Goal: Task Accomplishment & Management: Complete application form

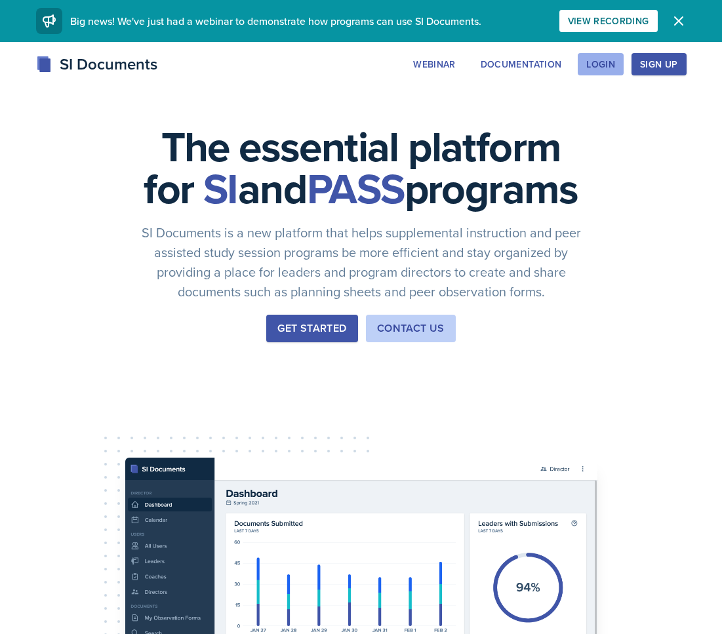
click at [606, 65] on div "Login" at bounding box center [600, 64] width 29 height 10
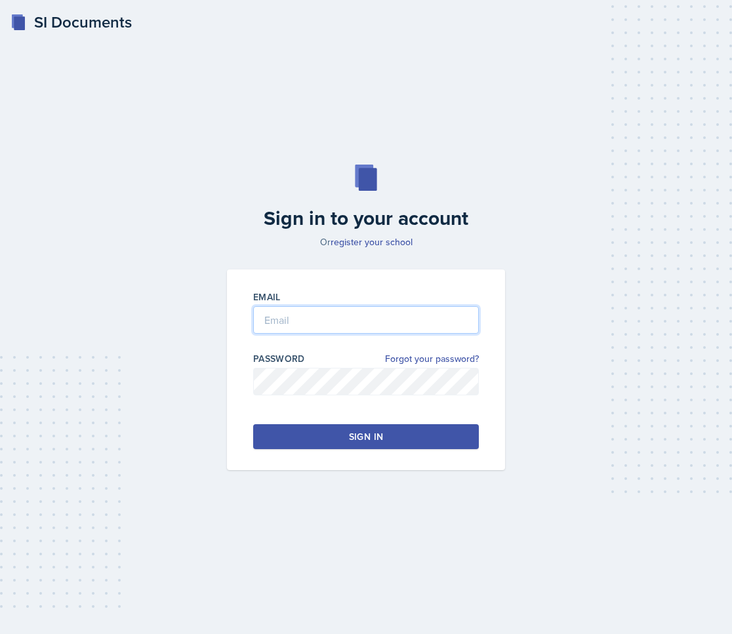
click at [297, 327] on input "email" at bounding box center [366, 320] width 226 height 28
type input "[EMAIL_ADDRESS][DOMAIN_NAME]"
click at [317, 439] on button "Sign in" at bounding box center [366, 436] width 226 height 25
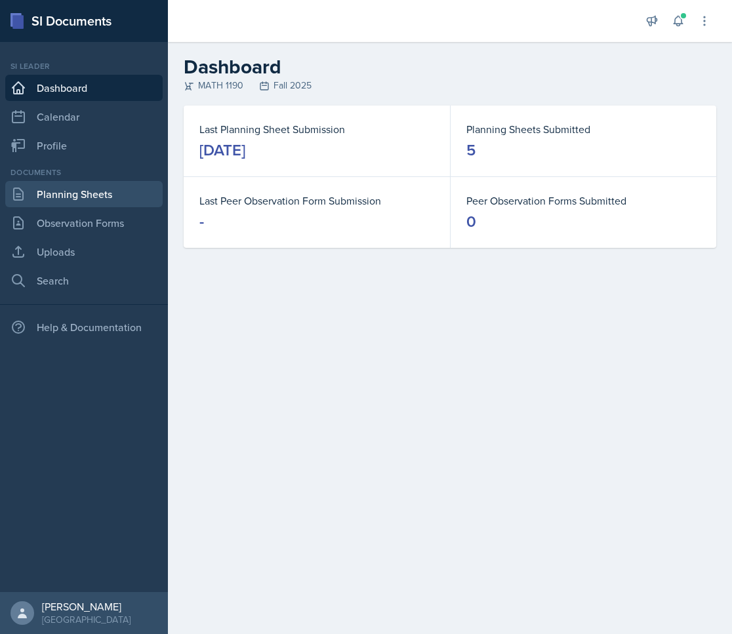
click at [54, 193] on link "Planning Sheets" at bounding box center [83, 194] width 157 height 26
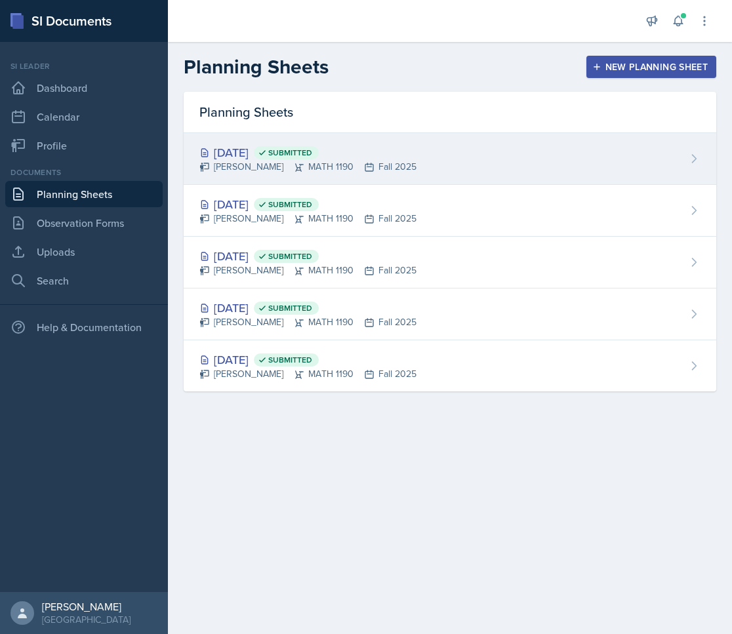
click at [471, 146] on div "[DATE] Submitted [PERSON_NAME] MATH 1190 Fall 2025" at bounding box center [450, 159] width 532 height 52
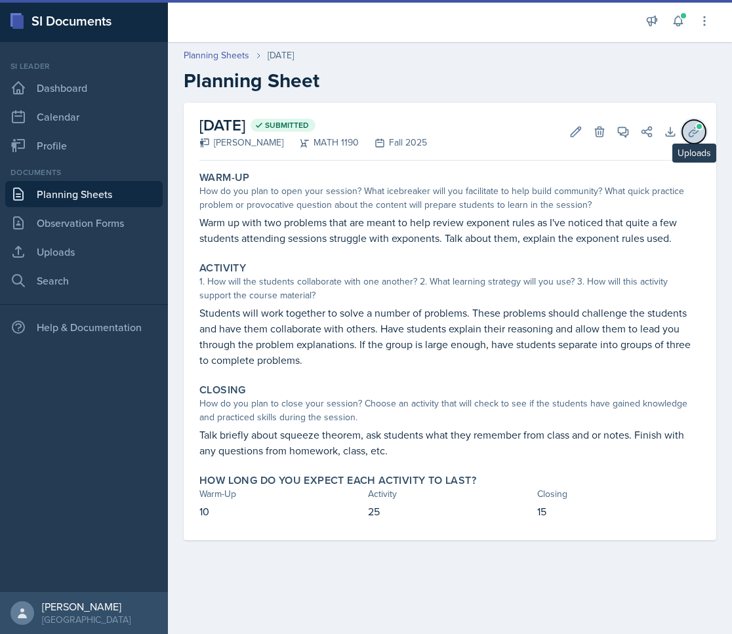
click at [689, 132] on icon at bounding box center [693, 131] width 13 height 13
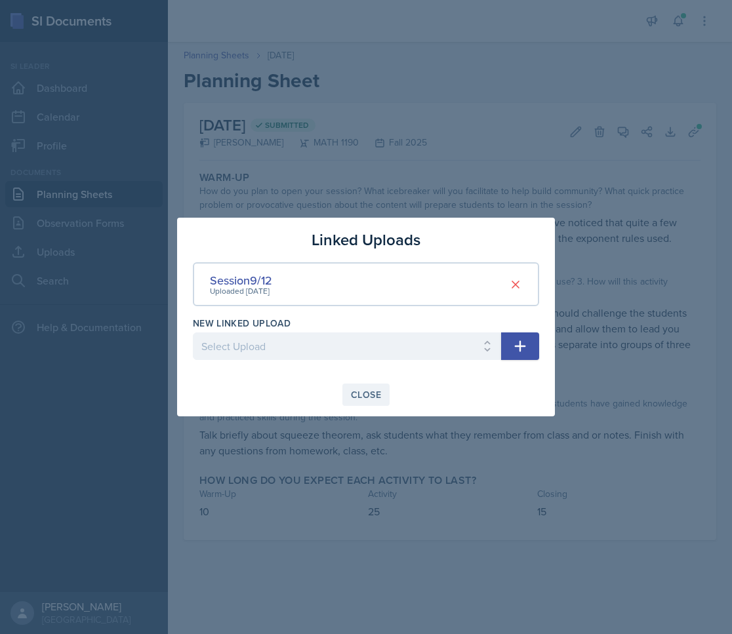
click at [355, 394] on div "Close" at bounding box center [366, 395] width 30 height 10
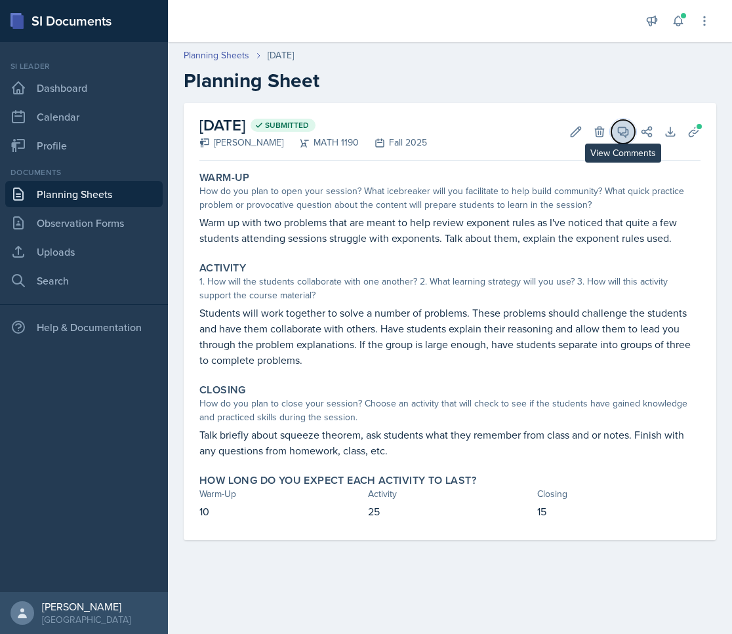
click at [625, 130] on icon at bounding box center [622, 131] width 13 height 13
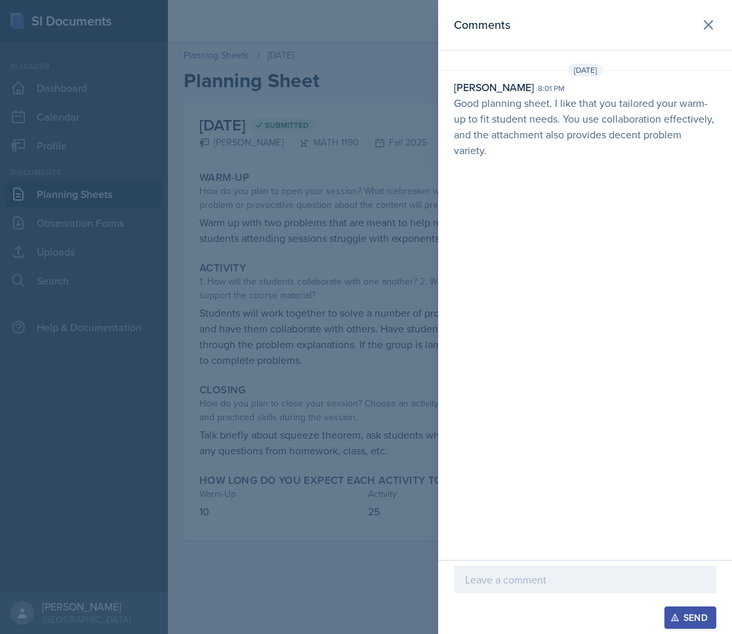
click at [521, 580] on p at bounding box center [585, 580] width 240 height 16
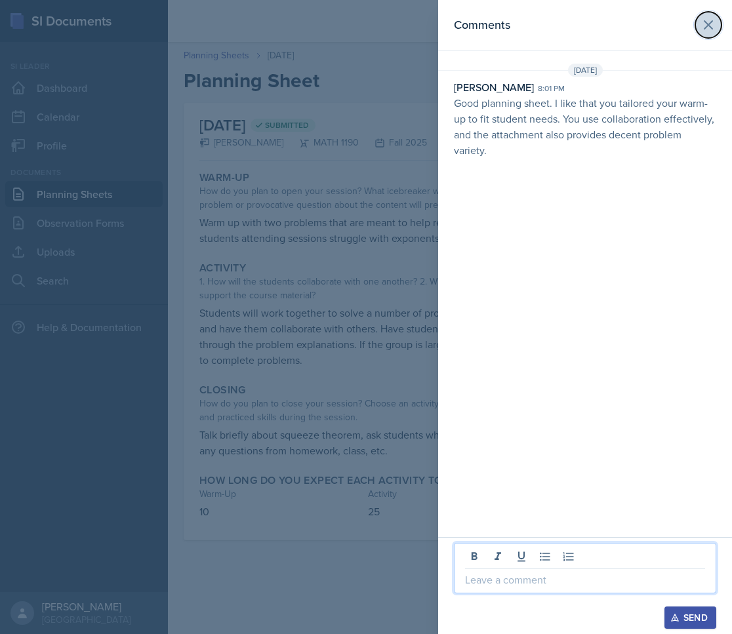
click at [711, 25] on icon at bounding box center [708, 25] width 16 height 16
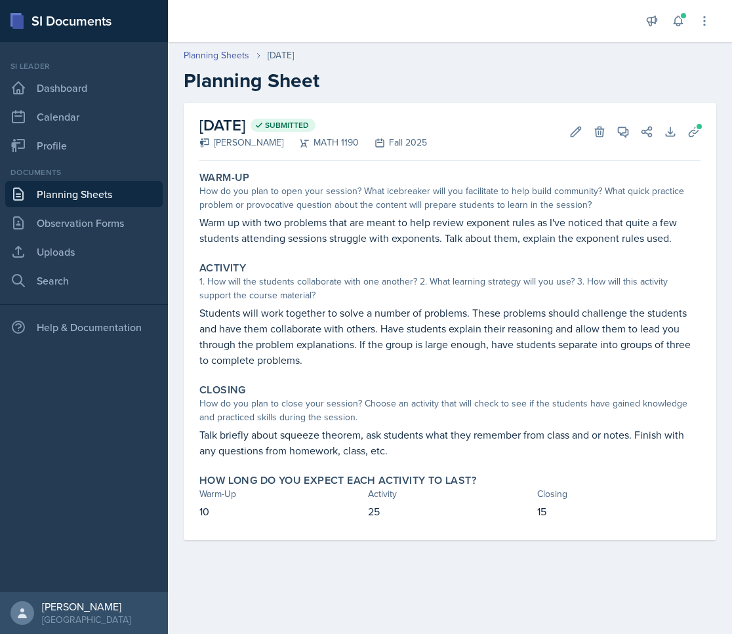
click at [57, 196] on link "Planning Sheets" at bounding box center [83, 194] width 157 height 26
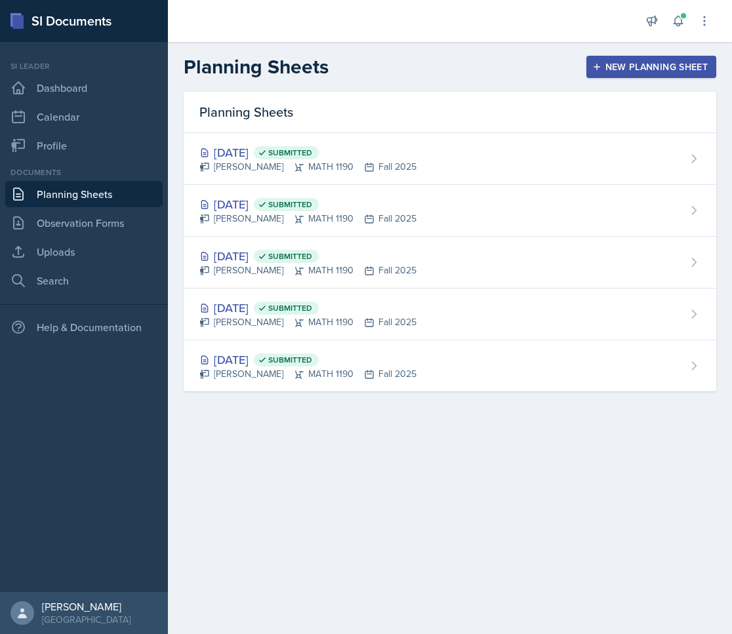
click at [627, 62] on div "New Planning Sheet" at bounding box center [651, 67] width 113 height 10
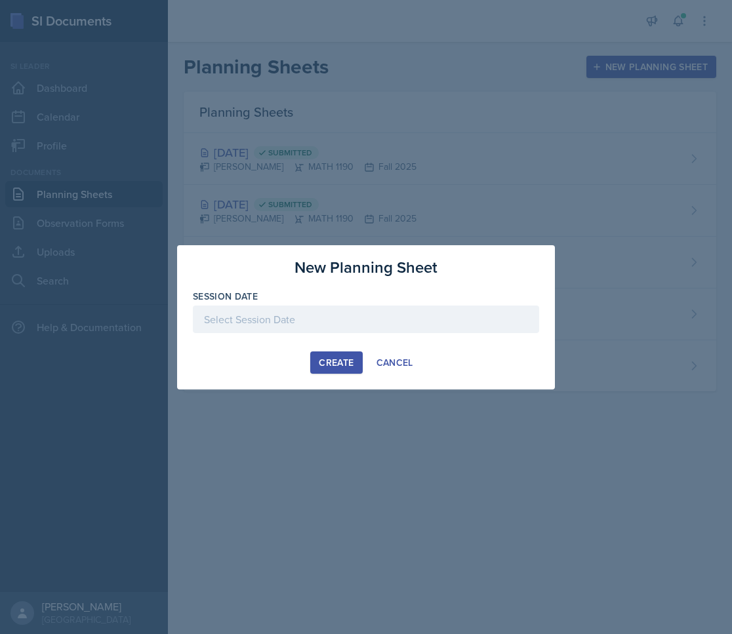
click at [257, 310] on div at bounding box center [366, 320] width 346 height 28
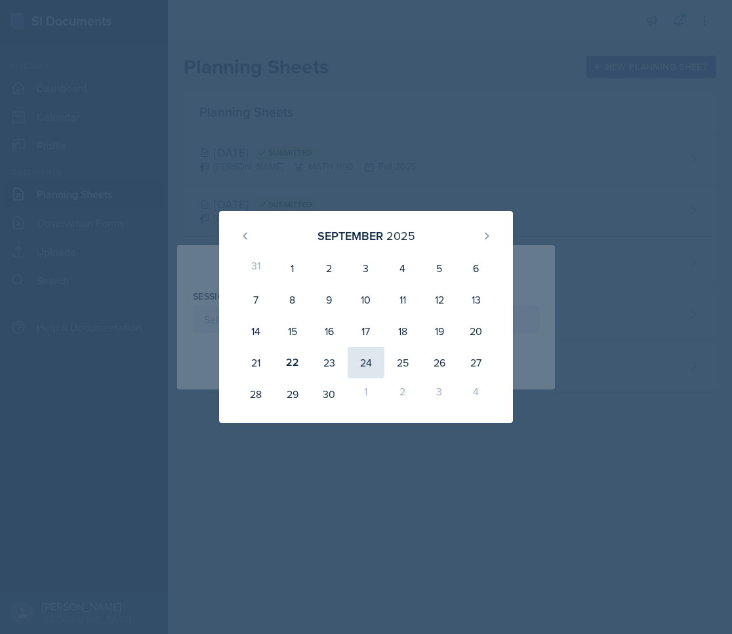
click at [365, 359] on div "24" at bounding box center [366, 362] width 37 height 31
type input "[DATE]"
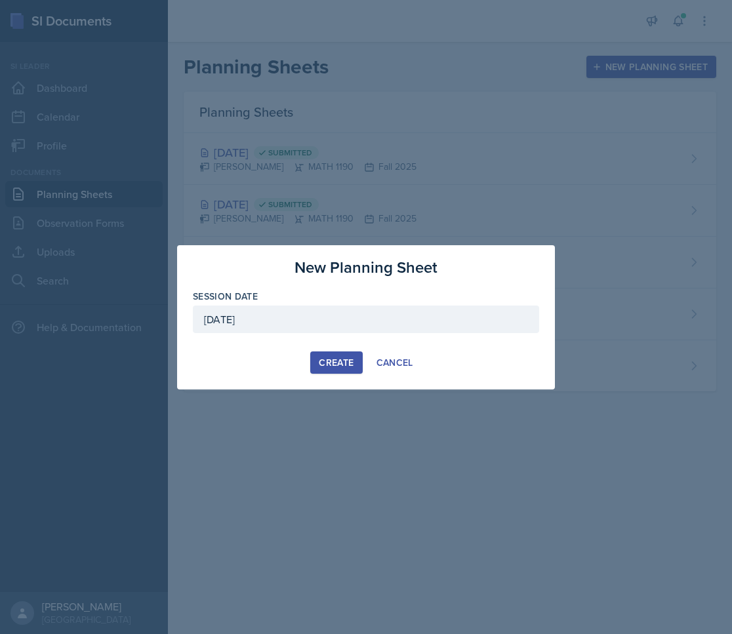
click at [337, 361] on div "Create" at bounding box center [336, 362] width 35 height 10
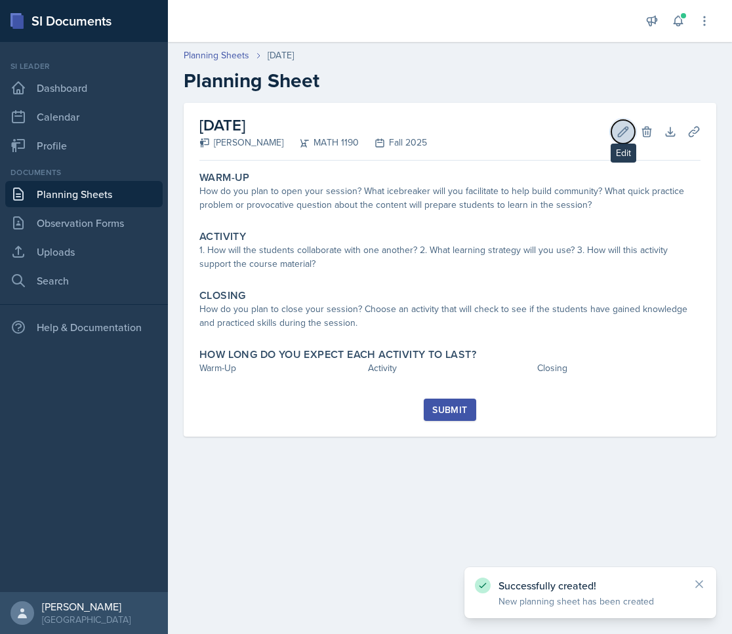
click at [618, 127] on icon at bounding box center [622, 131] width 13 height 13
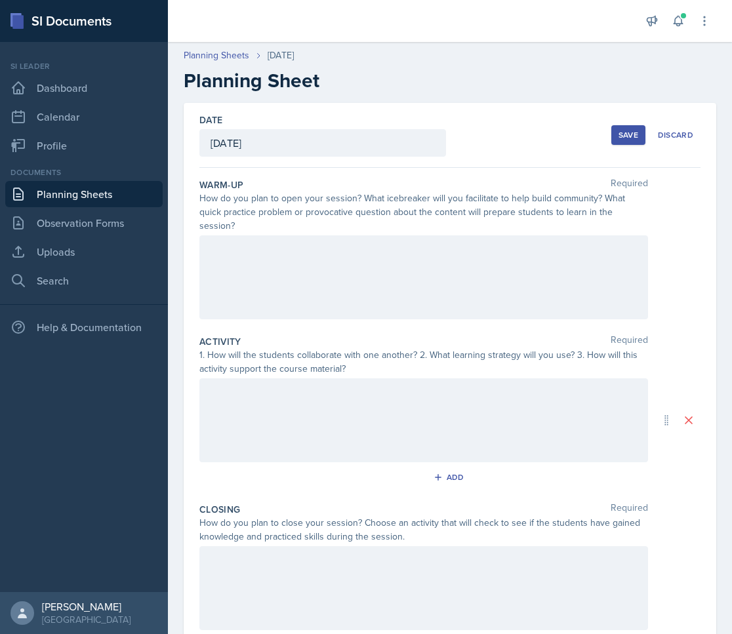
click at [245, 258] on div at bounding box center [423, 277] width 449 height 84
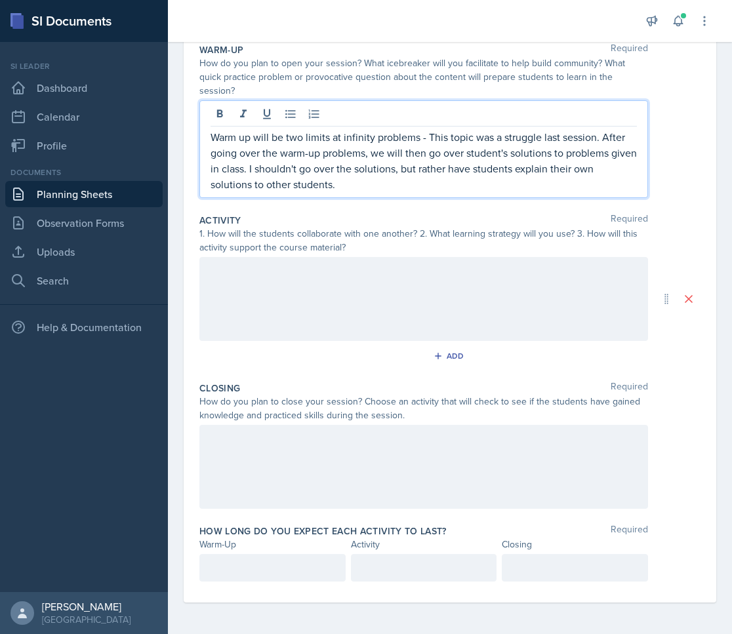
click at [305, 278] on div at bounding box center [423, 299] width 449 height 84
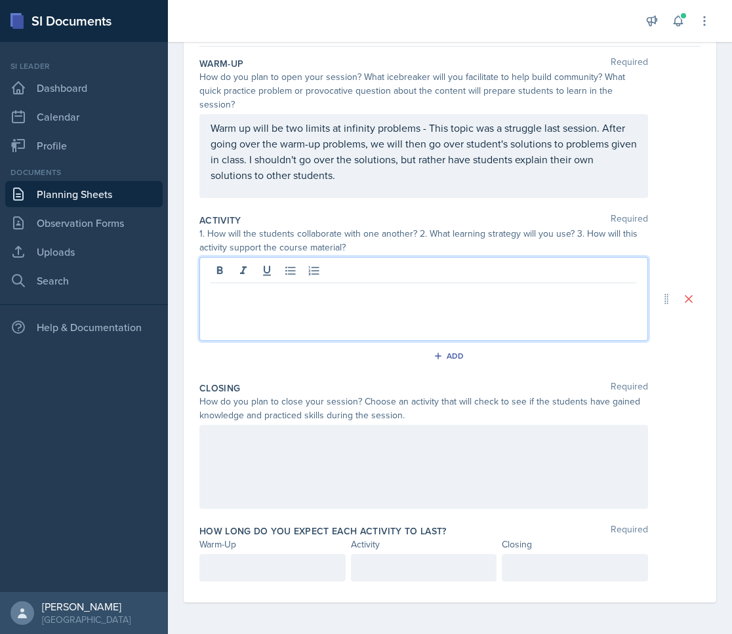
scroll to position [121, 0]
click at [301, 298] on p at bounding box center [423, 294] width 426 height 16
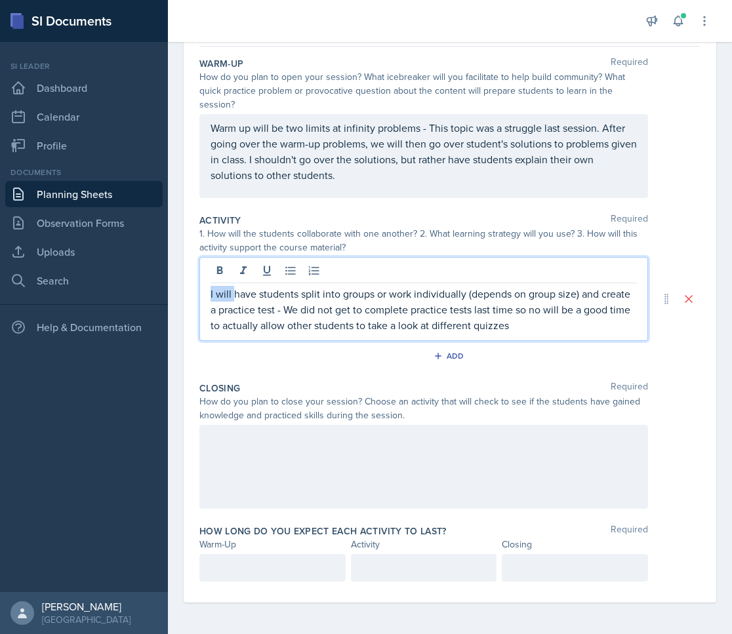
drag, startPoint x: 233, startPoint y: 296, endPoint x: 201, endPoint y: 293, distance: 32.2
click at [201, 293] on div "I will have students split into groups or work individually (depends on group s…" at bounding box center [423, 299] width 449 height 84
click at [533, 309] on p "Have students split into groups or work individually (depends on group size) an…" at bounding box center [423, 309] width 426 height 47
click at [529, 328] on p "Have students split into groups or work individually (depends on group size) an…" at bounding box center [423, 309] width 426 height 47
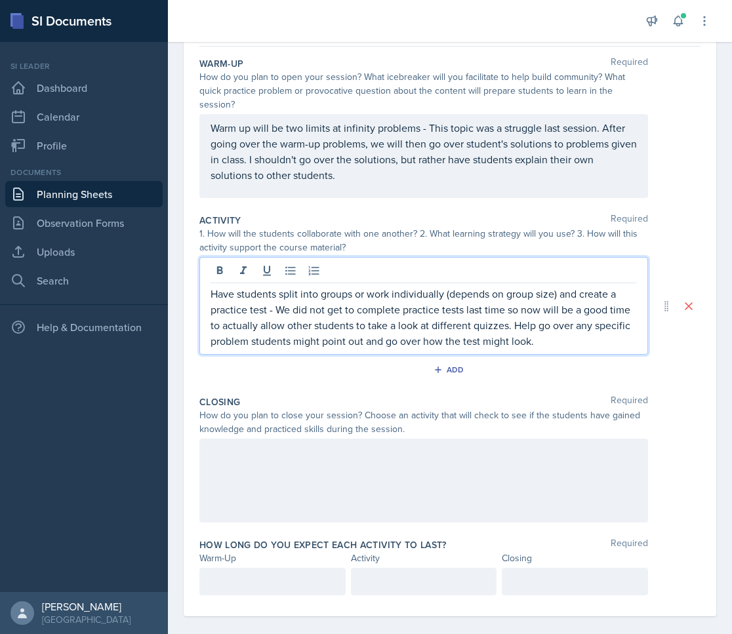
click at [241, 221] on div "Activity Required" at bounding box center [449, 220] width 501 height 13
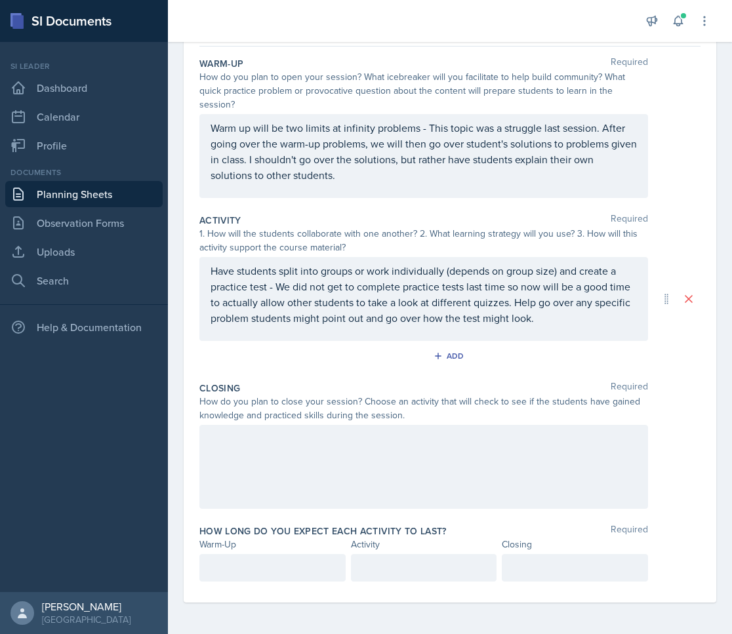
click at [253, 450] on div at bounding box center [423, 467] width 449 height 84
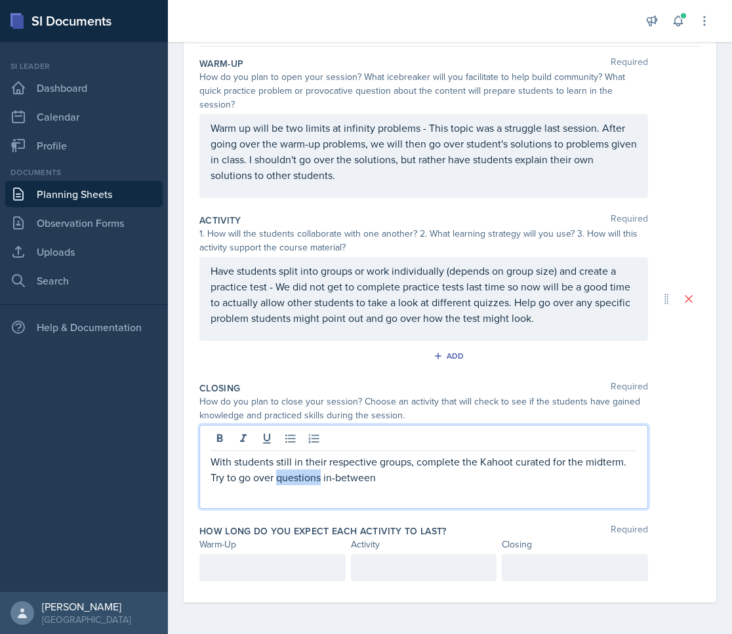
drag, startPoint x: 321, startPoint y: 479, endPoint x: 277, endPoint y: 485, distance: 45.0
click at [277, 485] on div "With students still in their respective groups, complete the Kahoot curated for…" at bounding box center [423, 467] width 449 height 84
drag, startPoint x: 432, startPoint y: 477, endPoint x: 418, endPoint y: 484, distance: 15.8
click at [418, 484] on p "With students still in their respective groups, complete the Kahoot curated for…" at bounding box center [423, 469] width 426 height 31
click at [597, 477] on p "With students still in their respective groups, complete the Kahoot curated for…" at bounding box center [423, 469] width 426 height 31
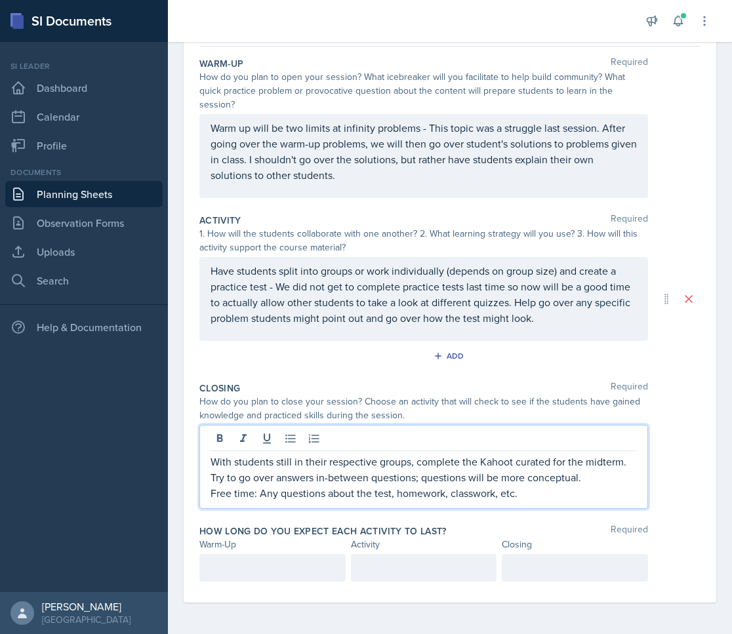
click at [231, 560] on p at bounding box center [272, 568] width 124 height 16
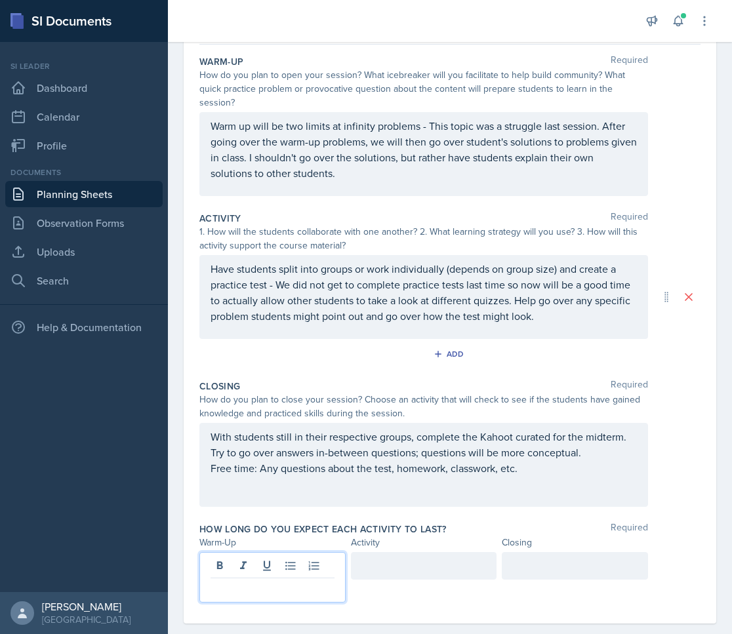
scroll to position [144, 0]
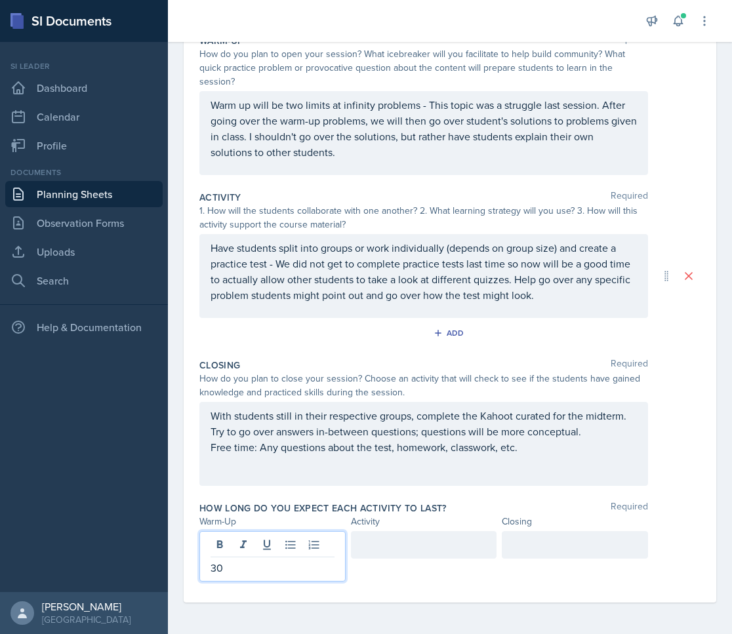
click at [376, 563] on div at bounding box center [424, 556] width 146 height 50
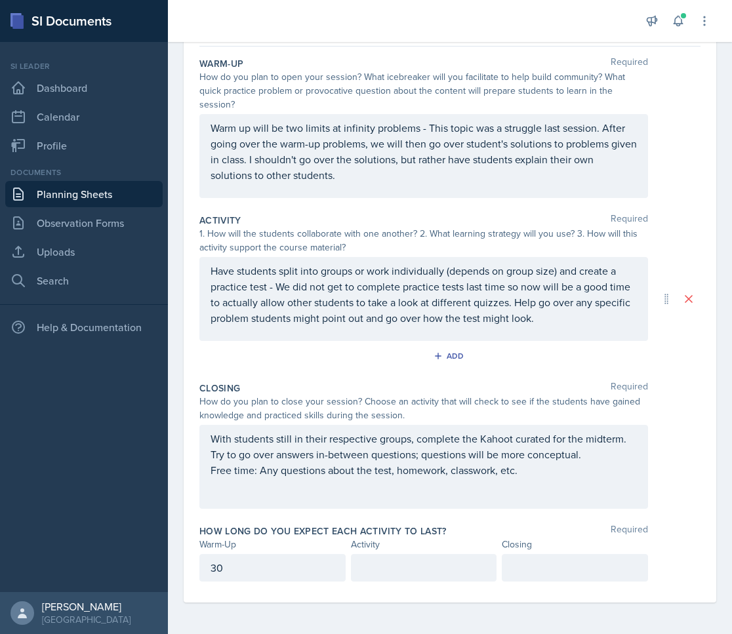
click at [231, 576] on div "30" at bounding box center [272, 568] width 146 height 28
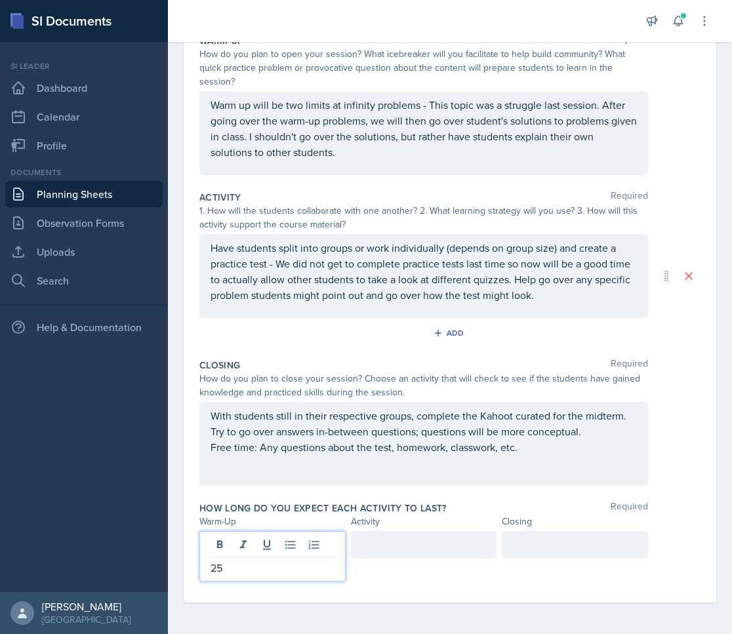
click at [368, 566] on div at bounding box center [424, 556] width 146 height 50
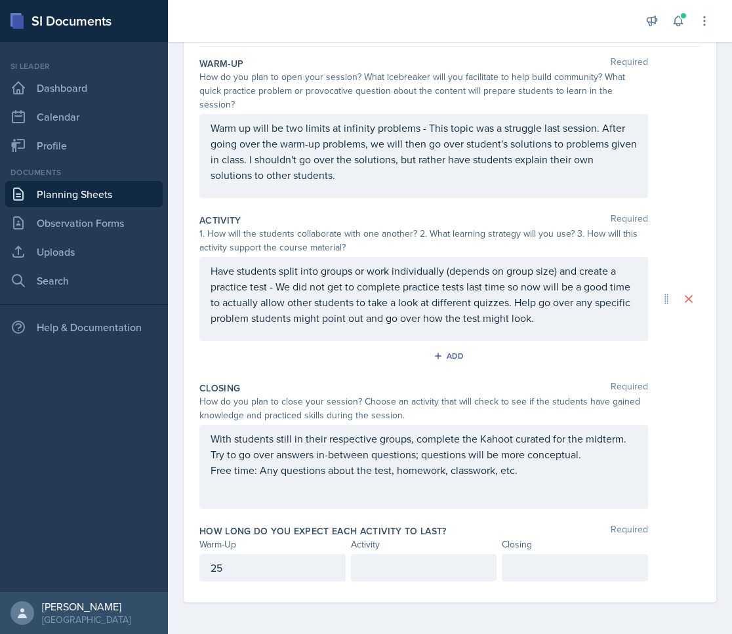
click at [369, 572] on p at bounding box center [424, 568] width 124 height 16
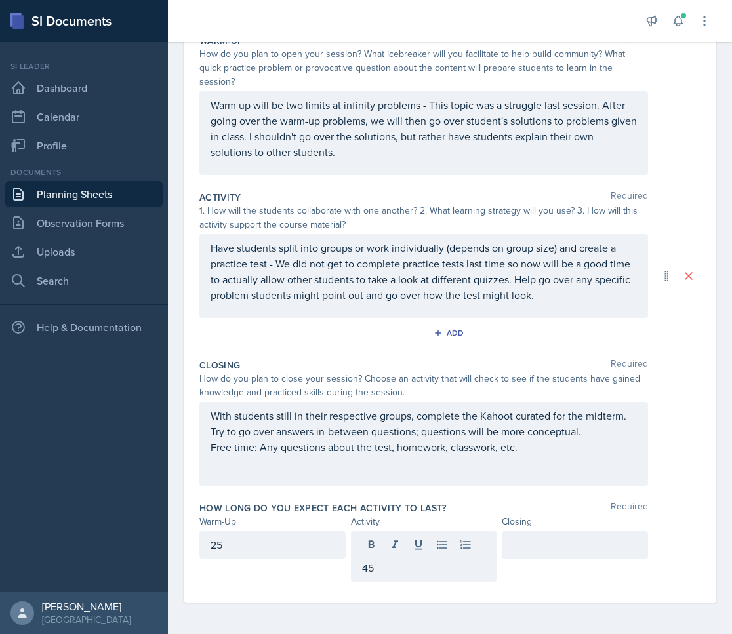
click at [536, 557] on div at bounding box center [575, 545] width 146 height 28
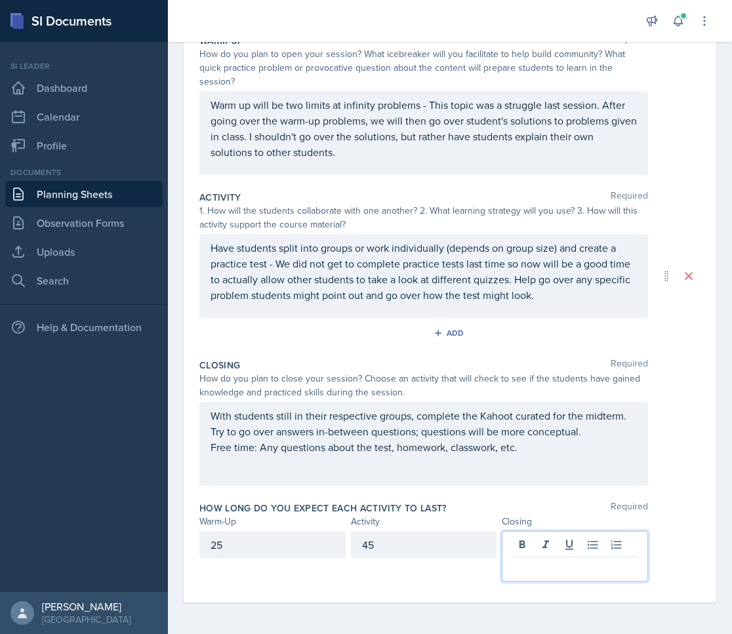
click at [384, 557] on div "45" at bounding box center [424, 545] width 146 height 28
click at [540, 548] on div at bounding box center [575, 556] width 146 height 50
click at [534, 571] on p at bounding box center [575, 568] width 124 height 16
click at [626, 484] on div "With students still in their respective groups, complete the Kahoot curated for…" at bounding box center [423, 444] width 449 height 84
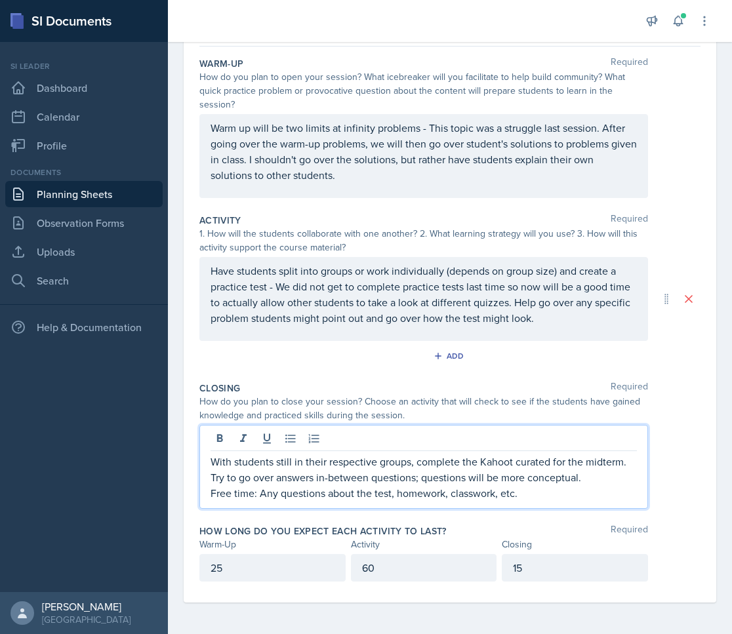
click at [384, 568] on p "60" at bounding box center [424, 568] width 124 height 16
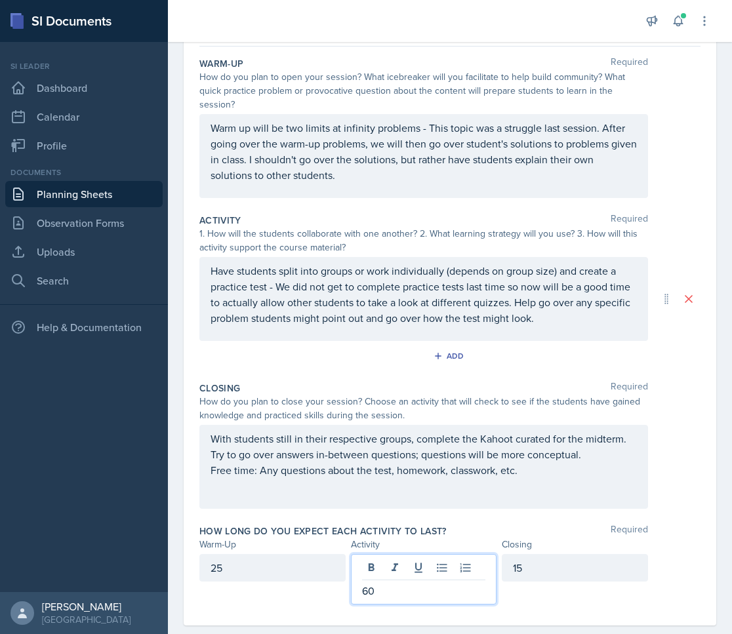
scroll to position [144, 0]
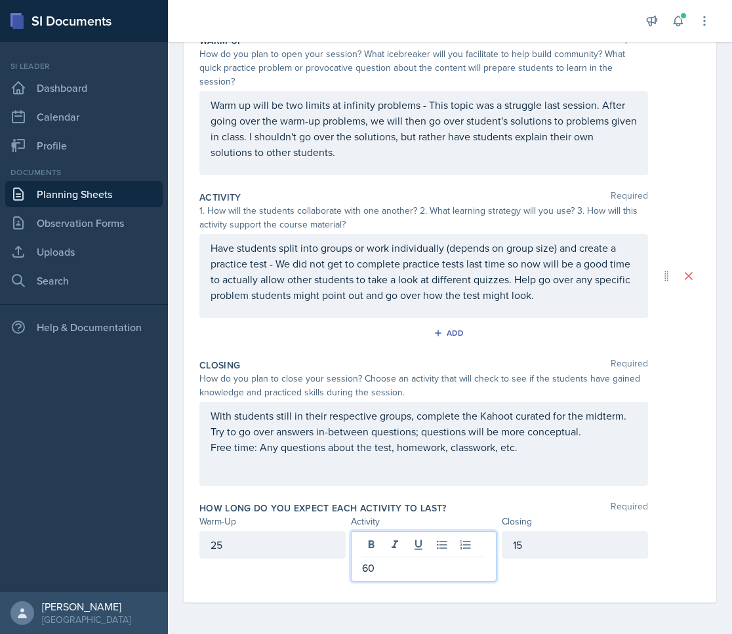
click at [468, 485] on div "With students still in their respective groups, complete the Kahoot curated for…" at bounding box center [423, 444] width 449 height 84
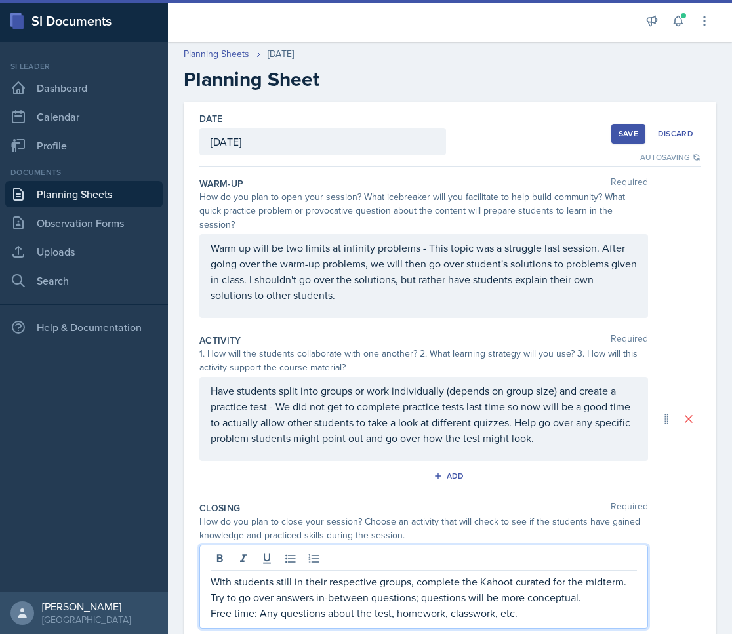
scroll to position [0, 0]
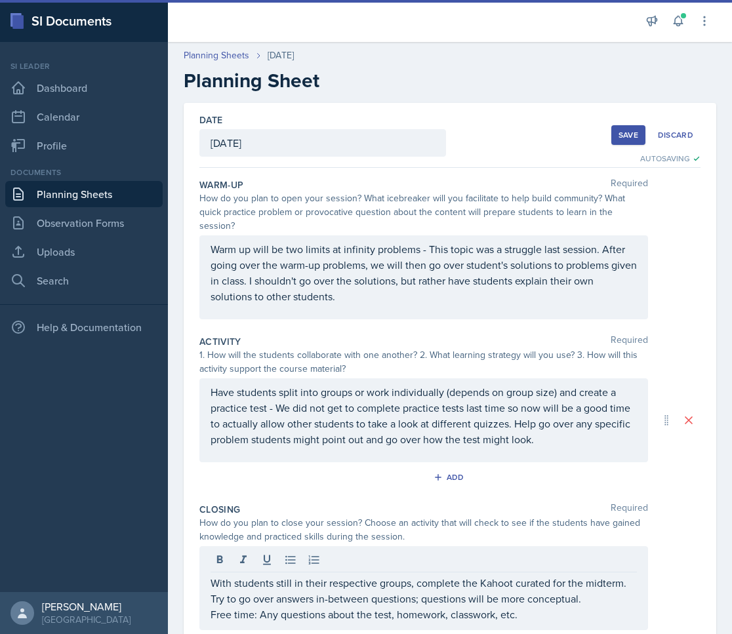
click at [627, 128] on button "Save" at bounding box center [628, 135] width 34 height 20
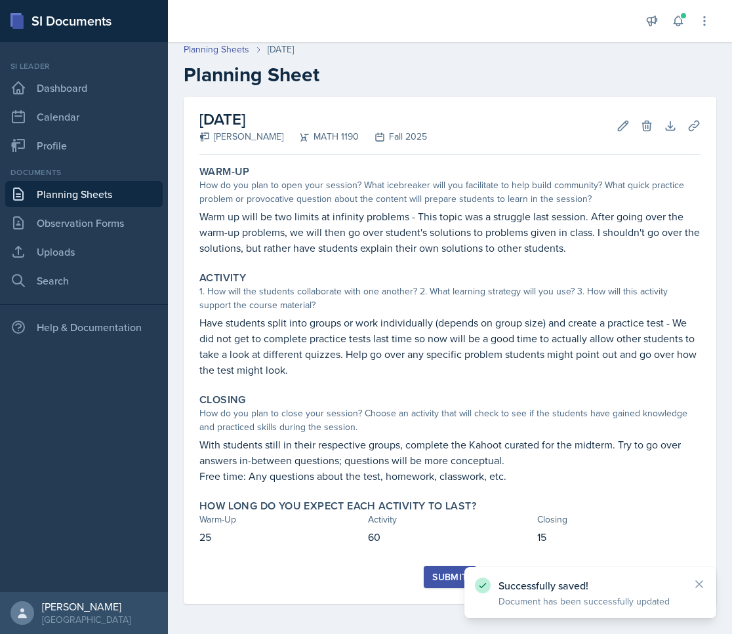
scroll to position [7, 0]
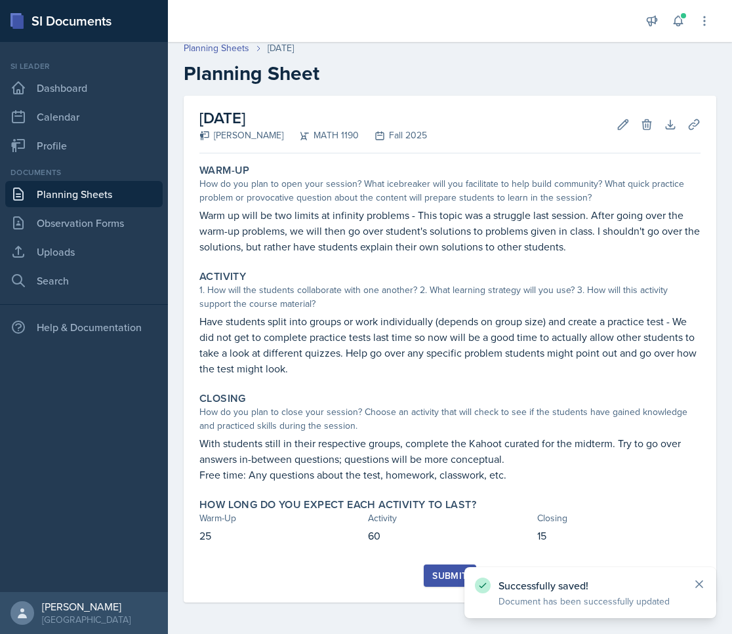
click at [704, 588] on icon at bounding box center [698, 584] width 13 height 13
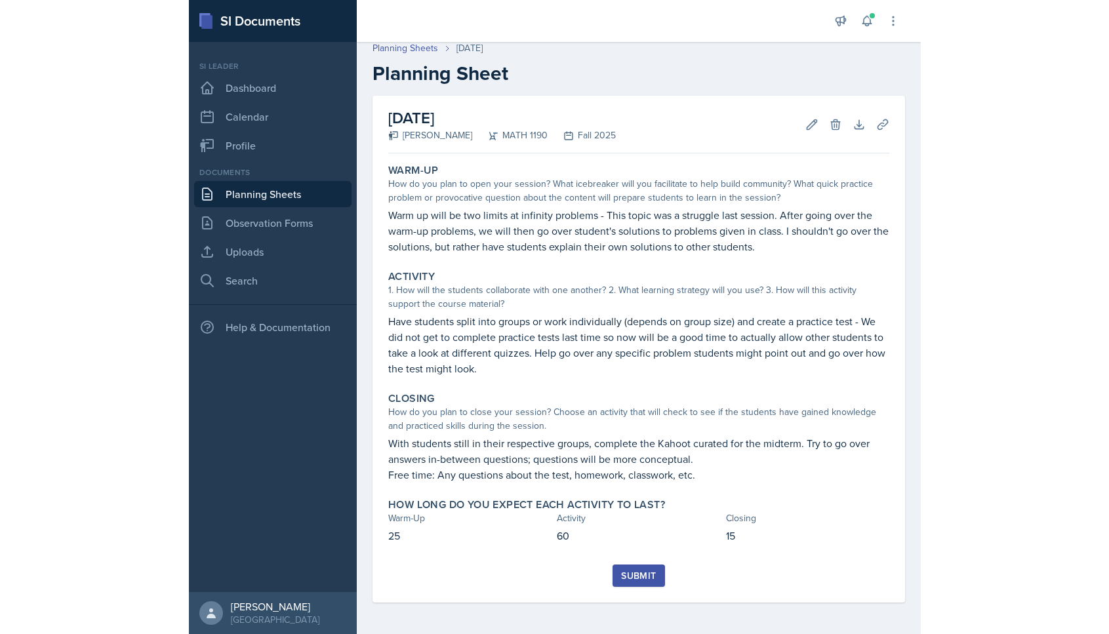
scroll to position [0, 0]
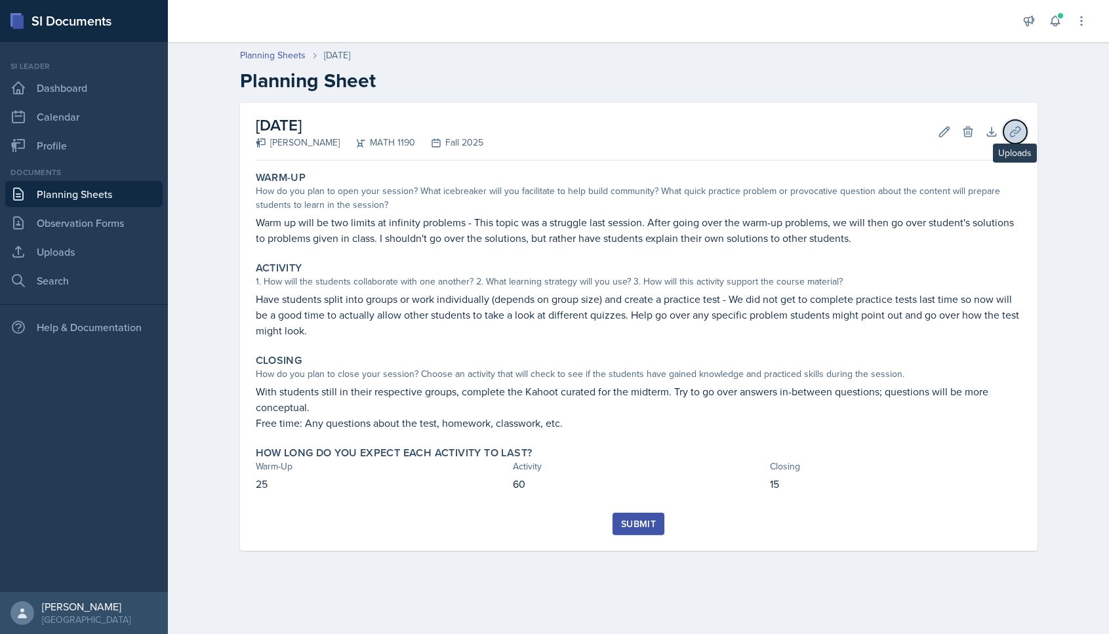
click at [721, 132] on icon at bounding box center [1015, 131] width 13 height 13
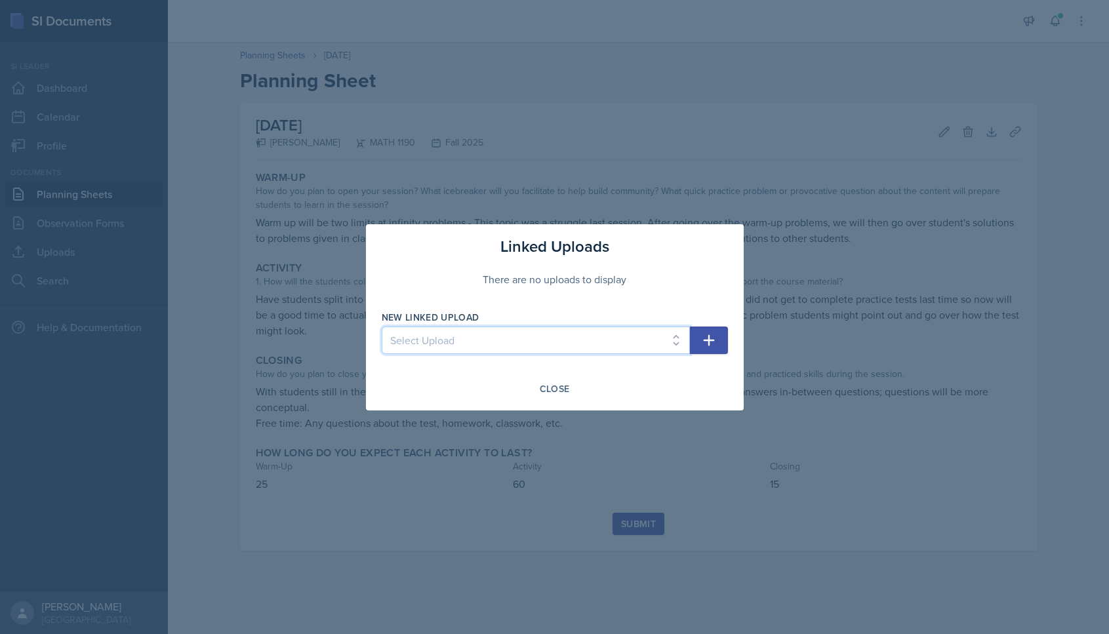
click at [462, 338] on select "Select Upload Session8/27 Session8/29 Session9/10 Session9/12" at bounding box center [536, 341] width 308 height 28
click at [642, 337] on select "Select Upload Session8/27 Session8/29 Session9/10 Session9/12" at bounding box center [536, 341] width 308 height 28
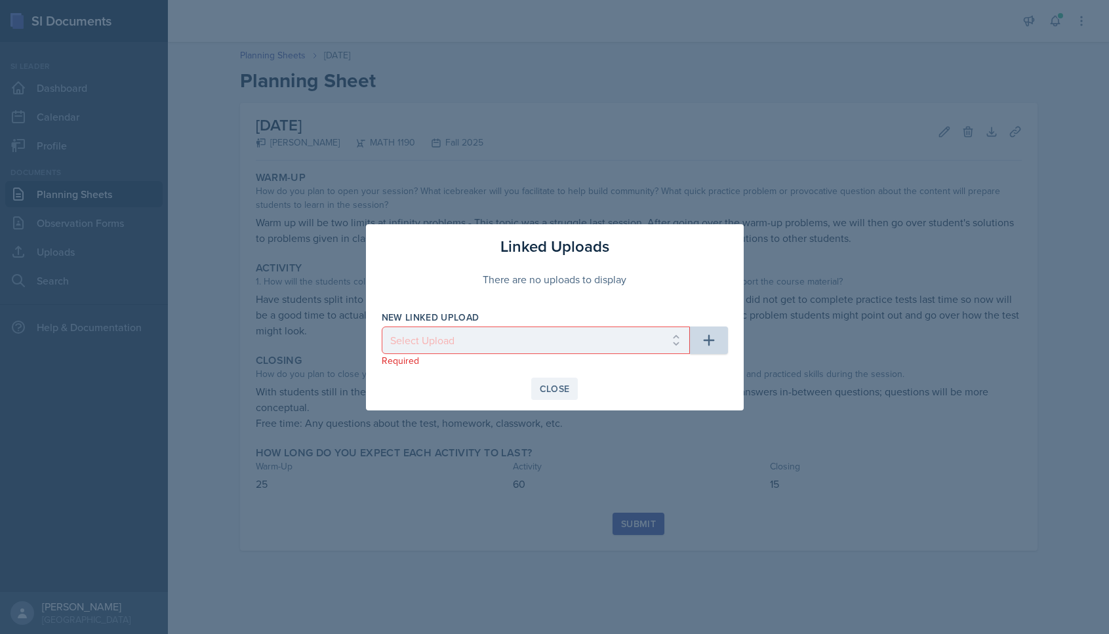
click at [561, 395] on button "Close" at bounding box center [554, 389] width 47 height 22
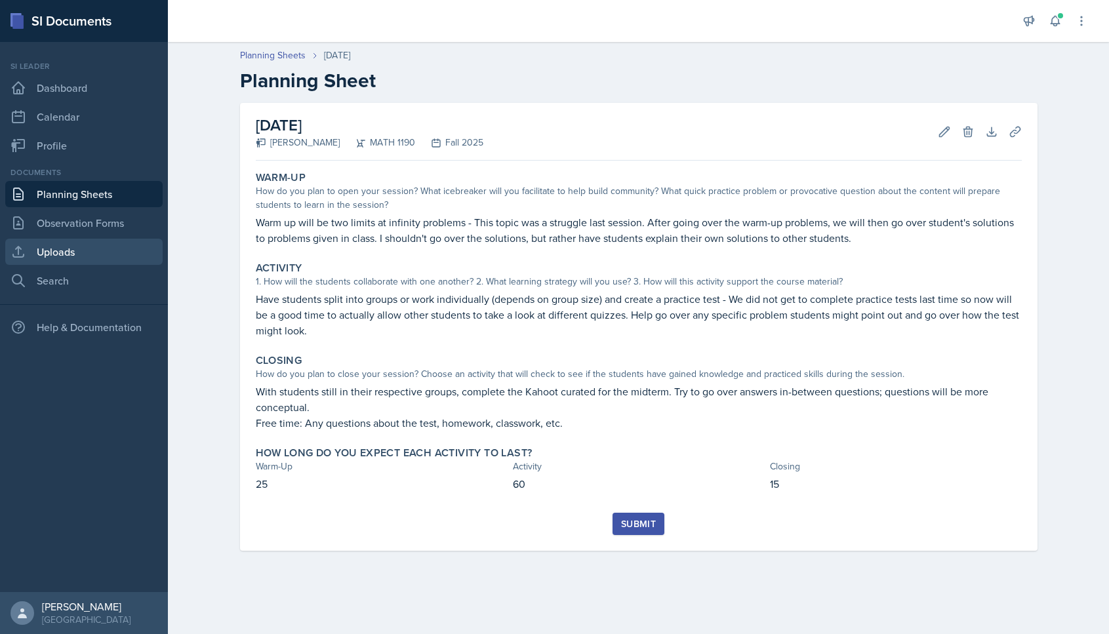
click at [70, 252] on link "Uploads" at bounding box center [83, 252] width 157 height 26
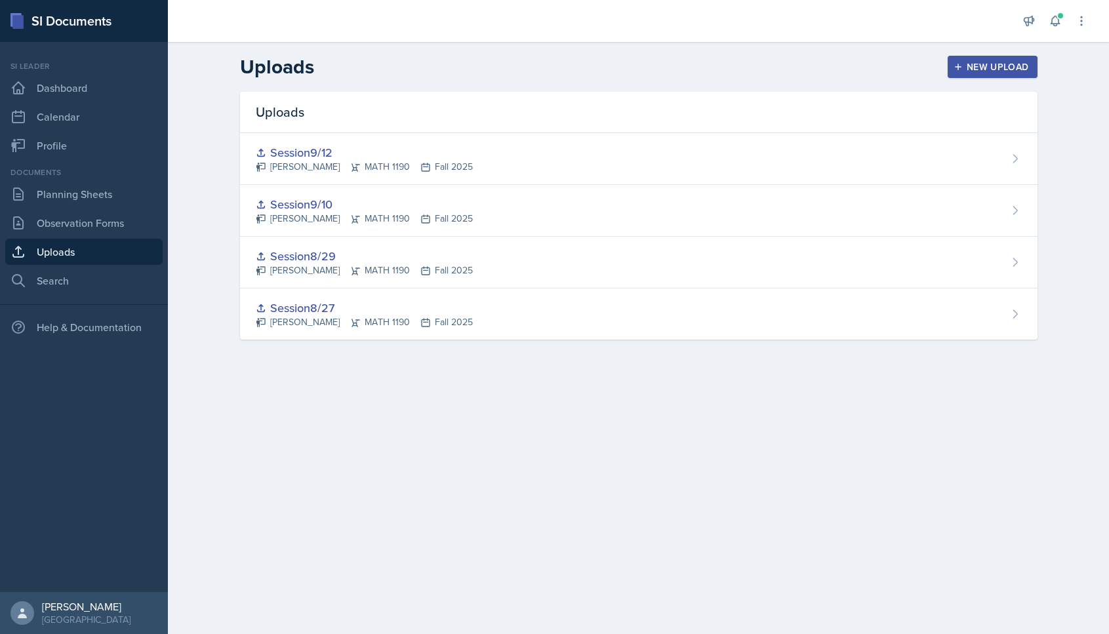
drag, startPoint x: 932, startPoint y: 75, endPoint x: 948, endPoint y: 72, distance: 16.0
click at [0, 0] on img at bounding box center [0, 0] width 0 height 0
click at [721, 70] on button "New Upload" at bounding box center [993, 67] width 90 height 22
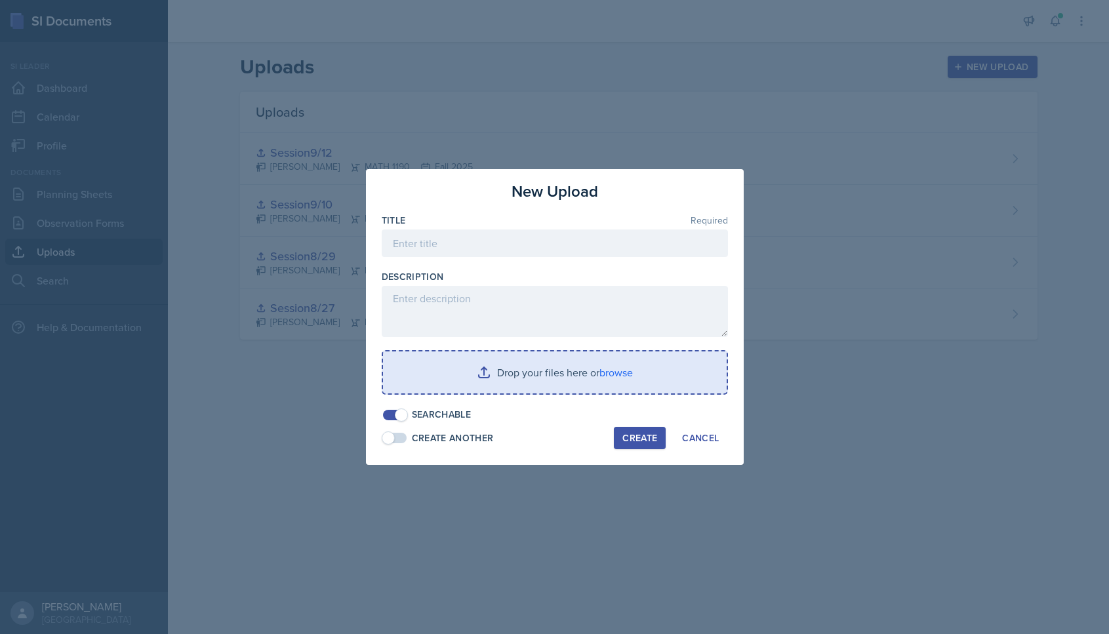
click at [506, 370] on input "file" at bounding box center [555, 372] width 344 height 42
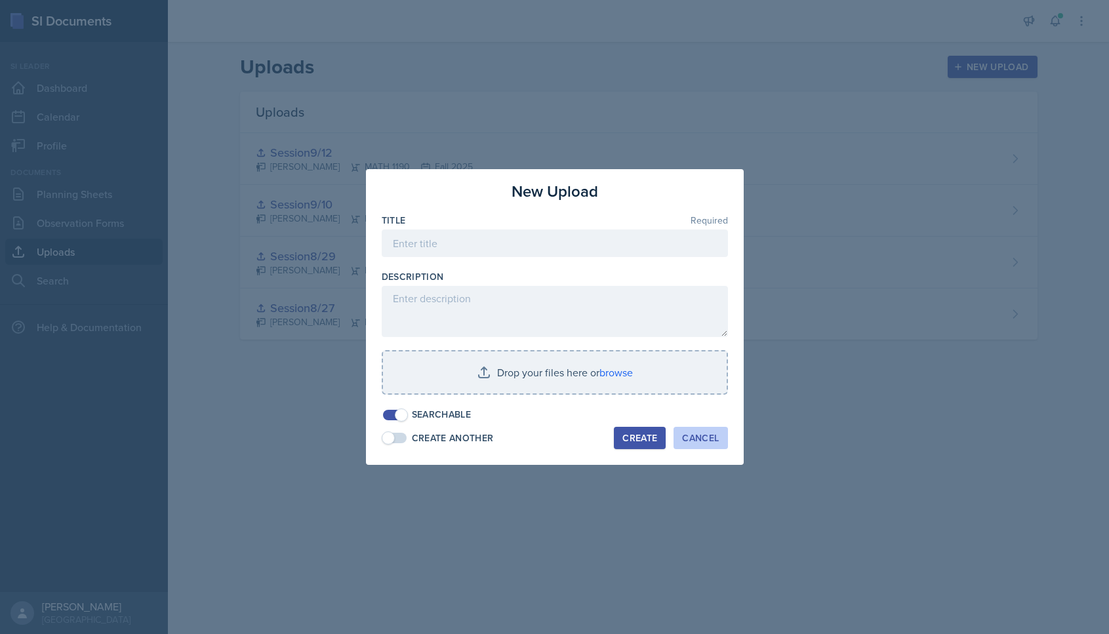
click at [711, 448] on button "Cancel" at bounding box center [700, 438] width 54 height 22
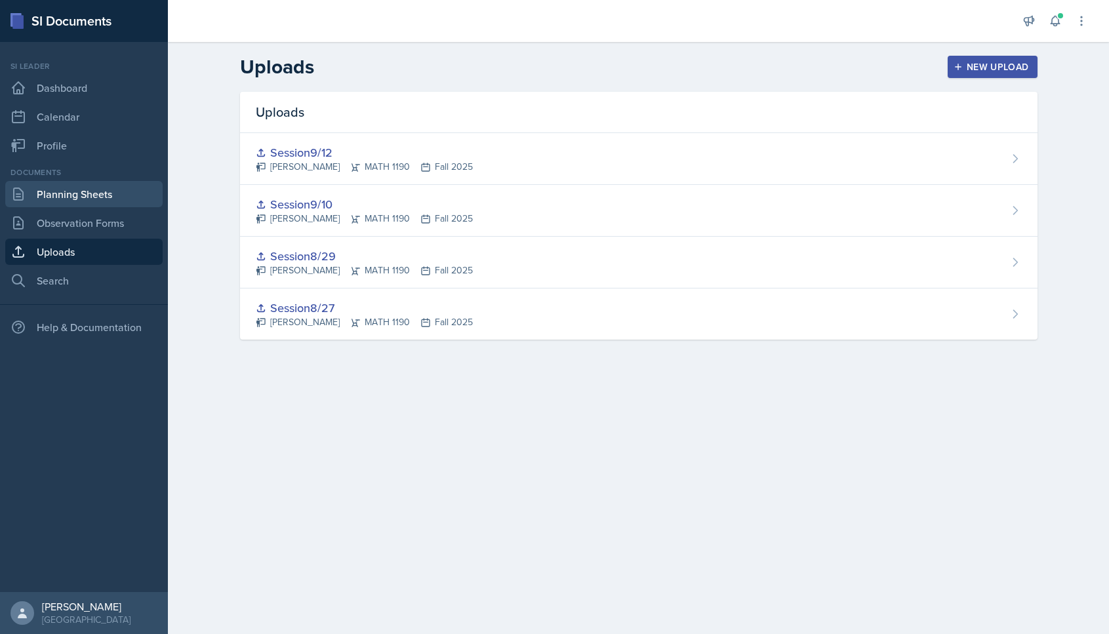
click at [59, 193] on link "Planning Sheets" at bounding box center [83, 194] width 157 height 26
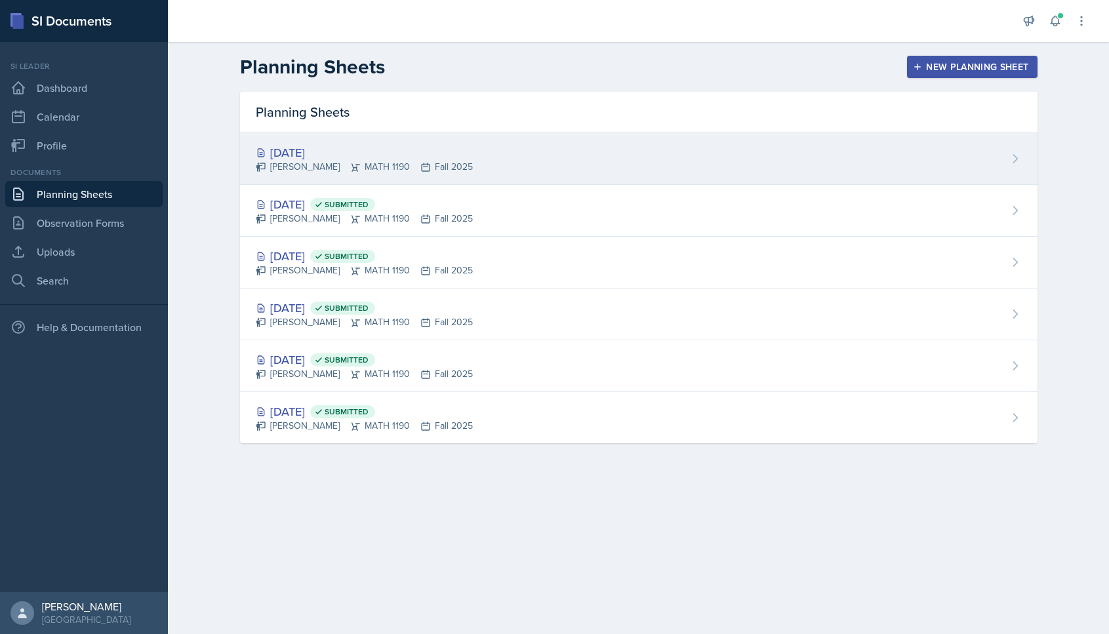
click at [462, 153] on div "[DATE]" at bounding box center [364, 153] width 217 height 18
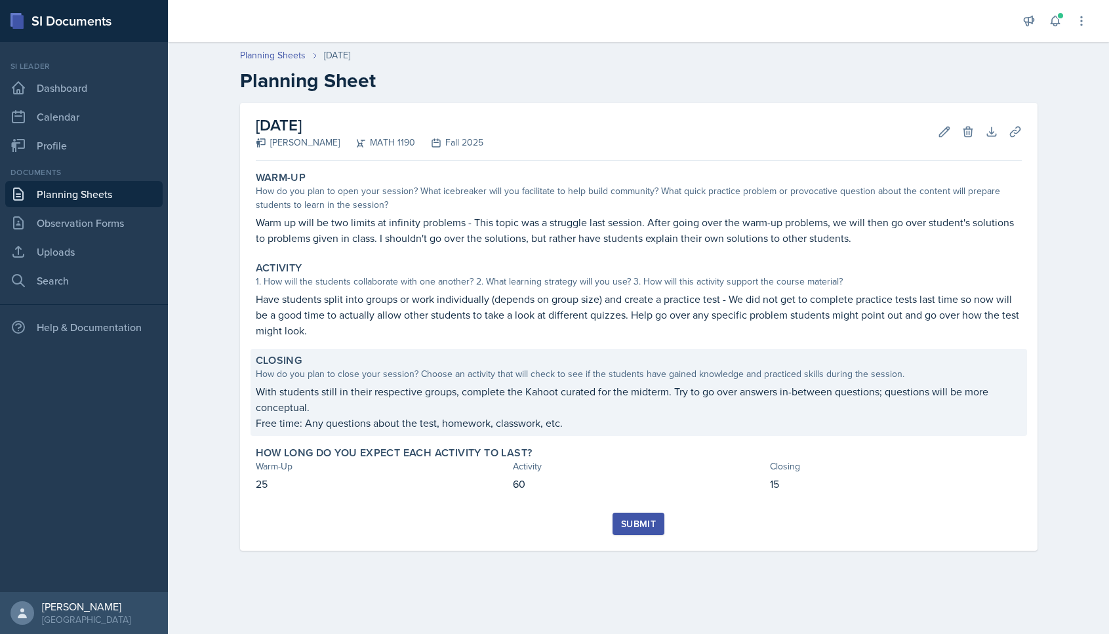
click at [654, 406] on p "With students still in their respective groups, complete the Kahoot curated for…" at bounding box center [639, 399] width 766 height 31
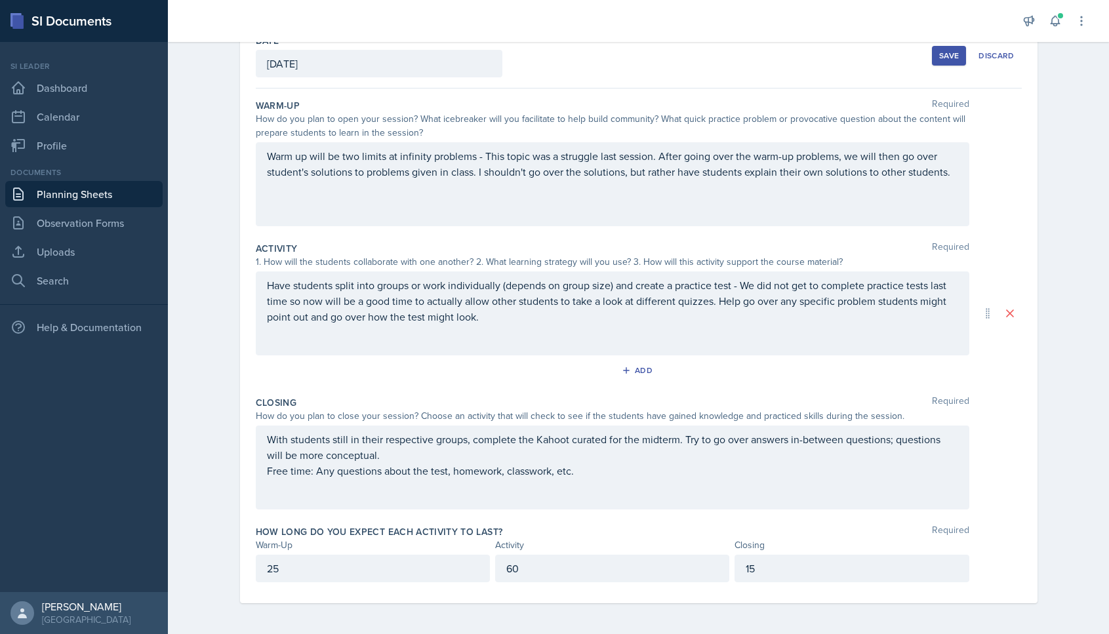
scroll to position [80, 0]
click at [575, 467] on div "With students still in their respective groups, complete the Kahoot curated for…" at bounding box center [612, 454] width 691 height 47
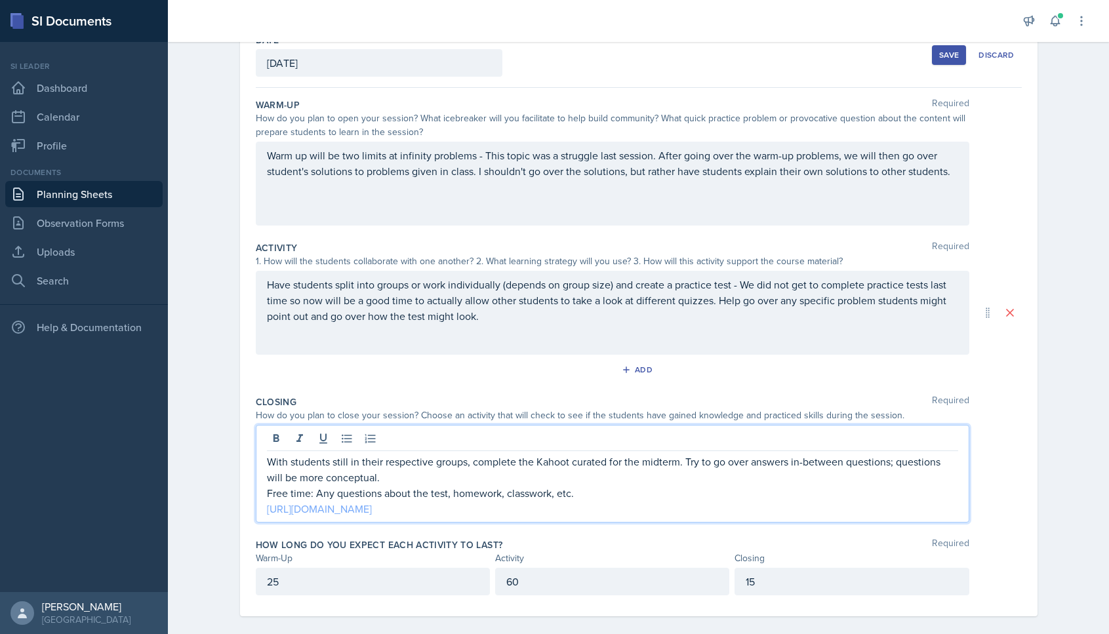
click at [372, 513] on link "[URL][DOMAIN_NAME]" at bounding box center [319, 509] width 105 height 14
click at [721, 501] on p "[URL][DOMAIN_NAME]" at bounding box center [612, 509] width 691 height 16
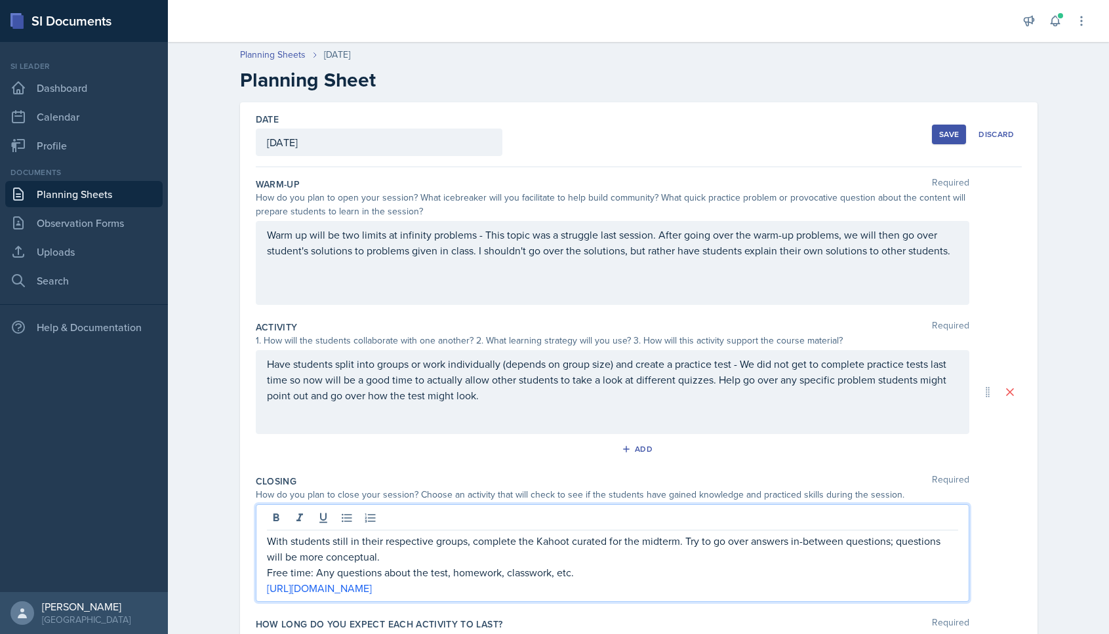
scroll to position [0, 0]
click at [721, 136] on button "Save" at bounding box center [949, 135] width 34 height 20
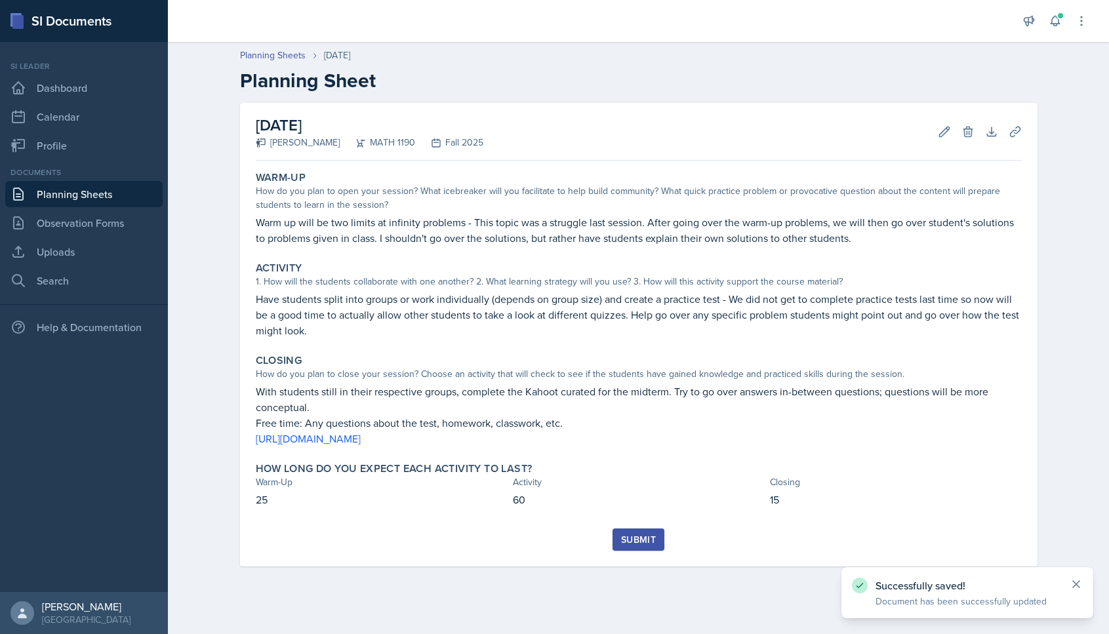
click at [721, 584] on icon at bounding box center [1076, 584] width 13 height 13
click at [654, 543] on div "Submit" at bounding box center [638, 539] width 35 height 10
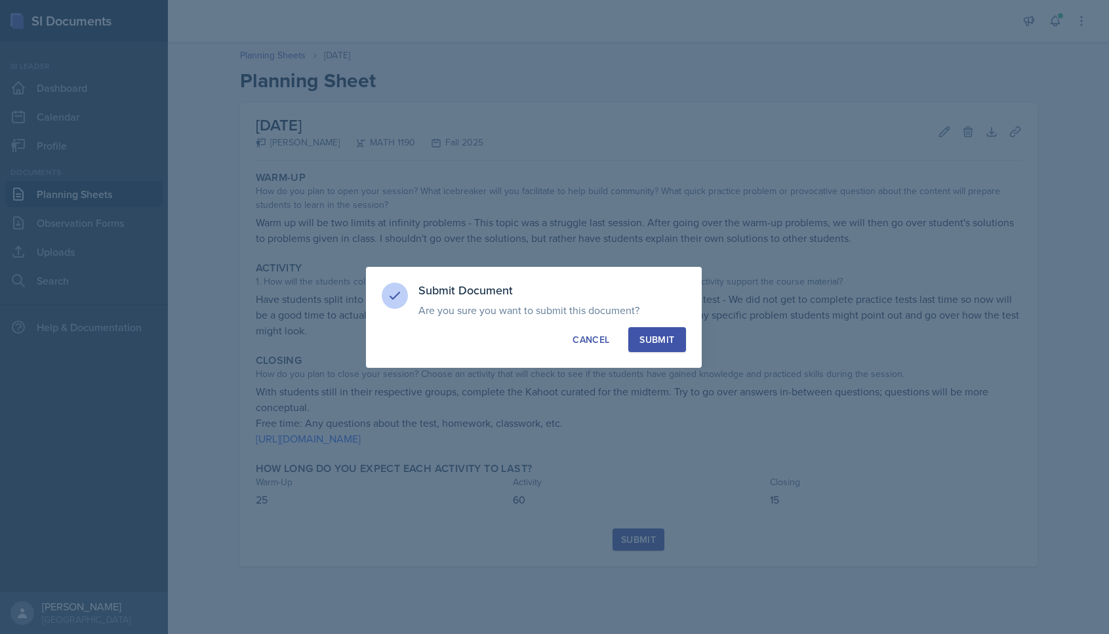
click at [645, 333] on div "Submit" at bounding box center [656, 339] width 35 height 13
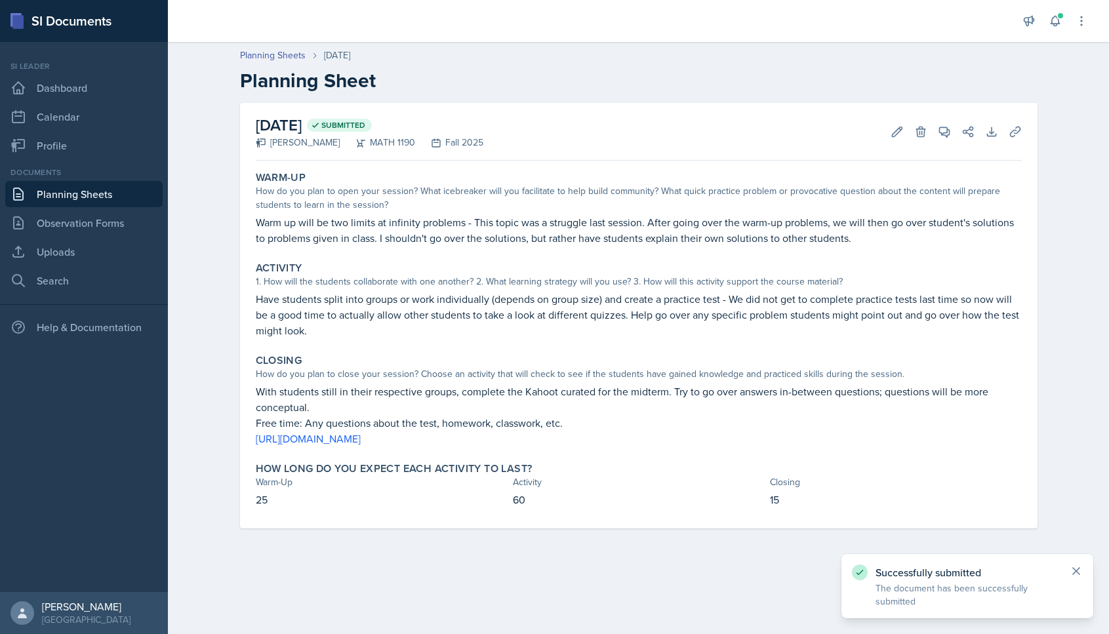
click at [721, 565] on icon at bounding box center [1076, 571] width 13 height 13
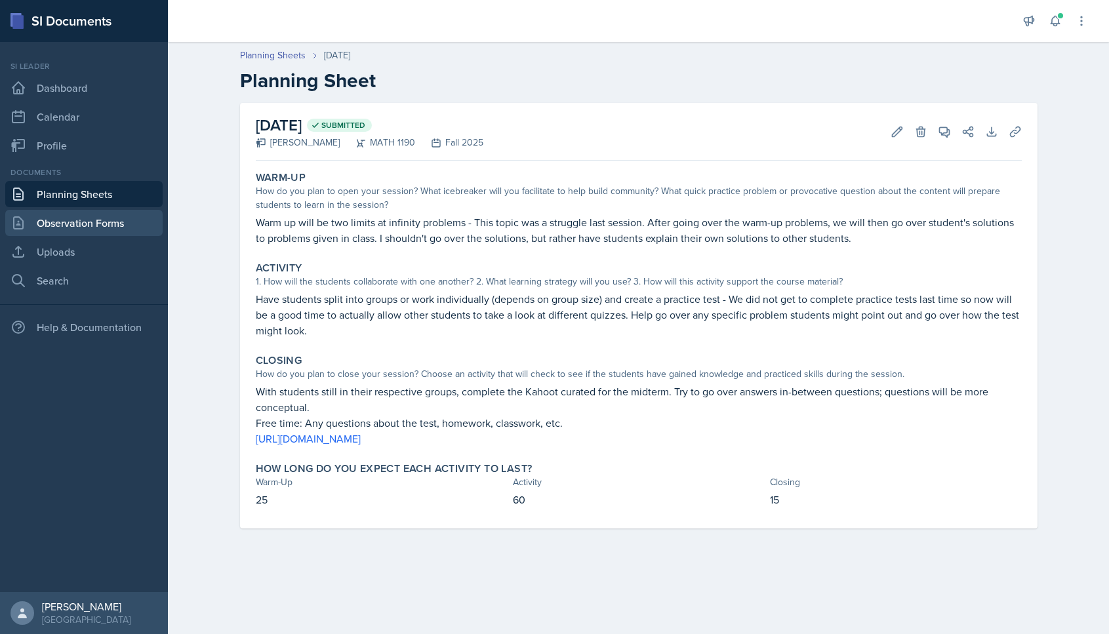
click at [69, 228] on link "Observation Forms" at bounding box center [83, 223] width 157 height 26
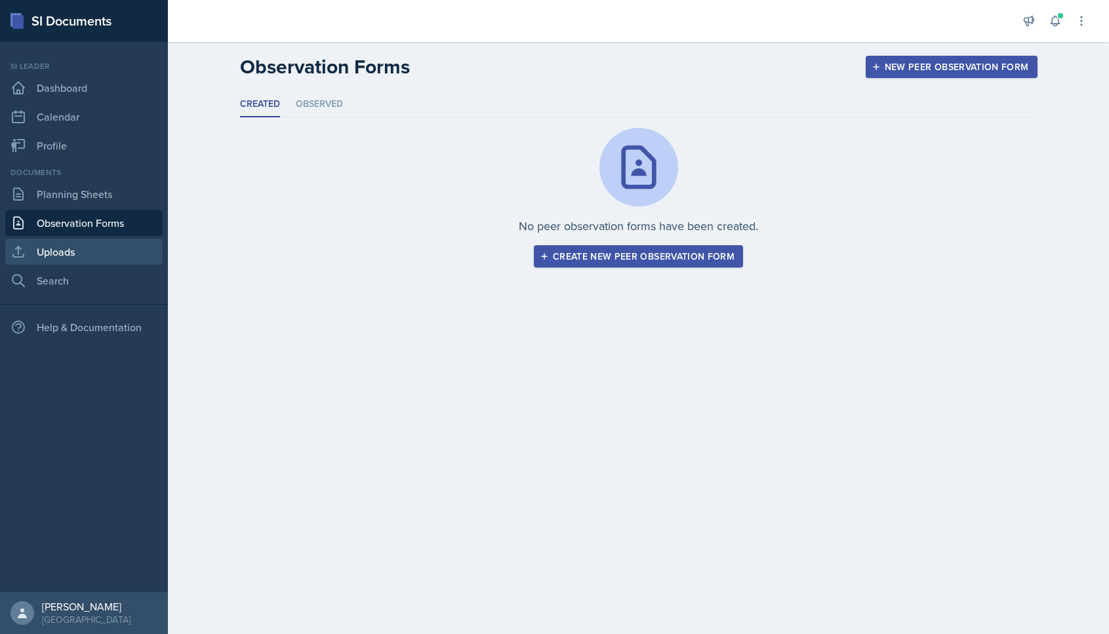
click at [60, 245] on link "Uploads" at bounding box center [83, 252] width 157 height 26
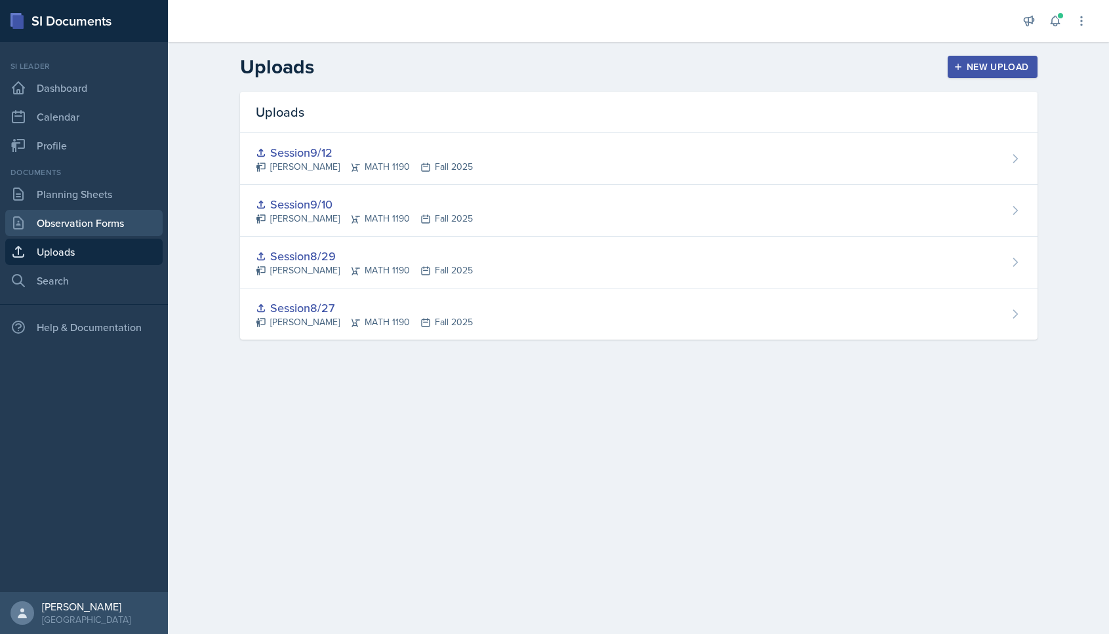
click at [55, 212] on link "Observation Forms" at bounding box center [83, 223] width 157 height 26
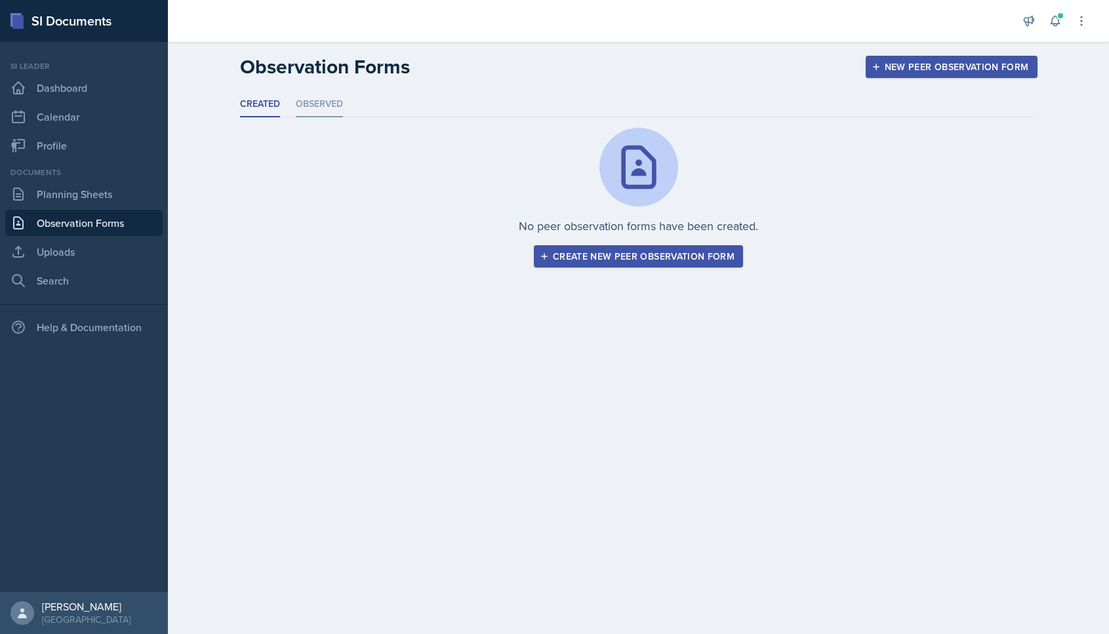
click at [306, 112] on li "Observed" at bounding box center [319, 105] width 47 height 26
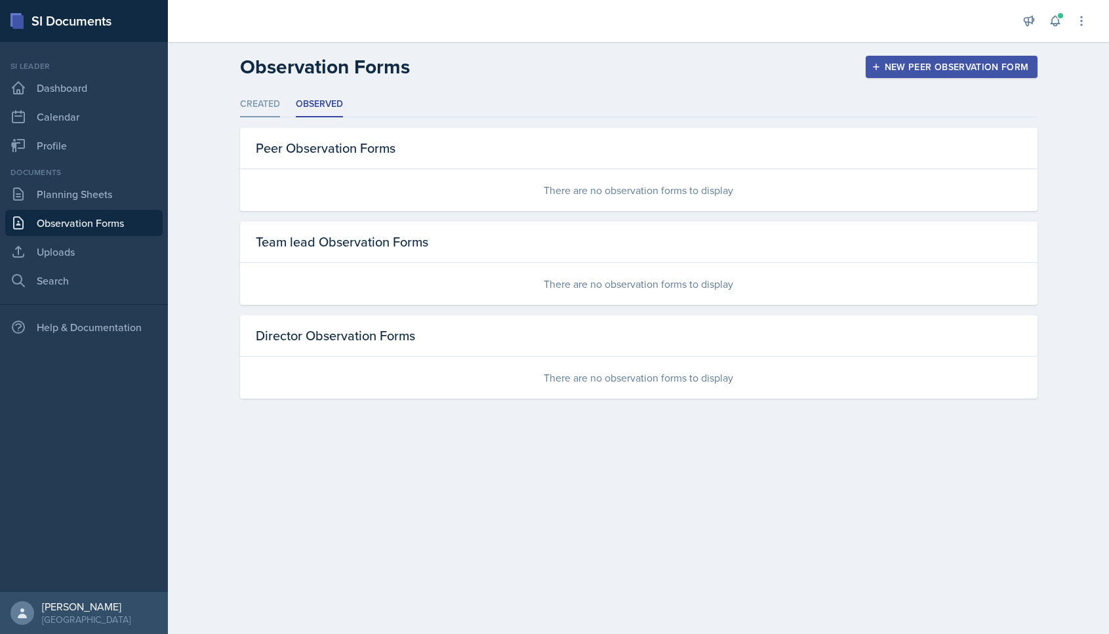
click at [251, 109] on li "Created" at bounding box center [260, 105] width 40 height 26
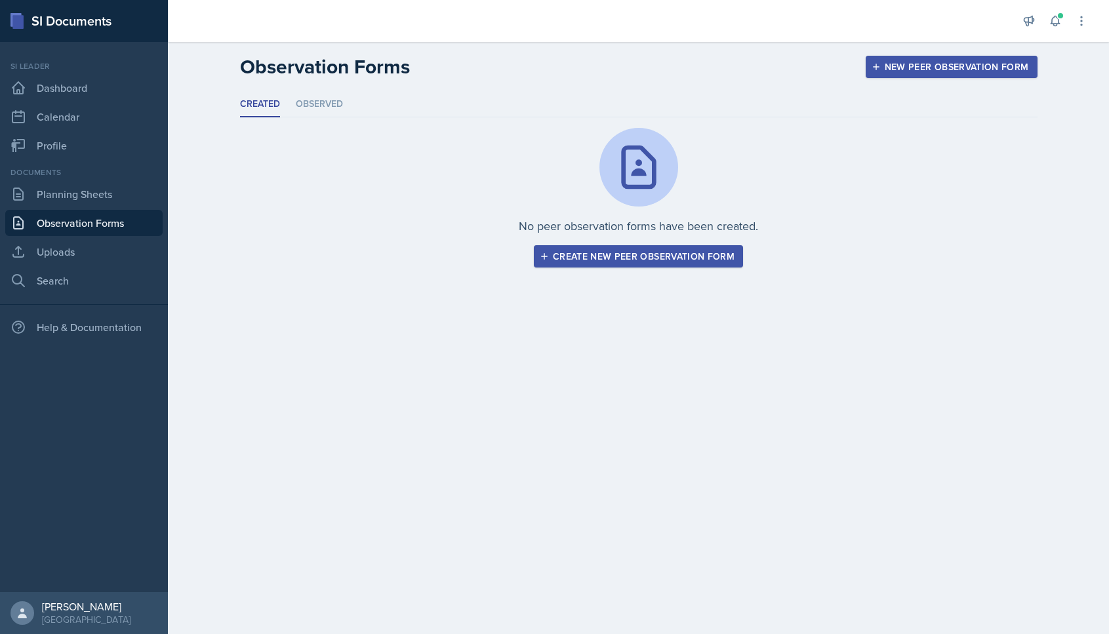
click at [687, 260] on div "Create new peer observation form" at bounding box center [638, 256] width 192 height 10
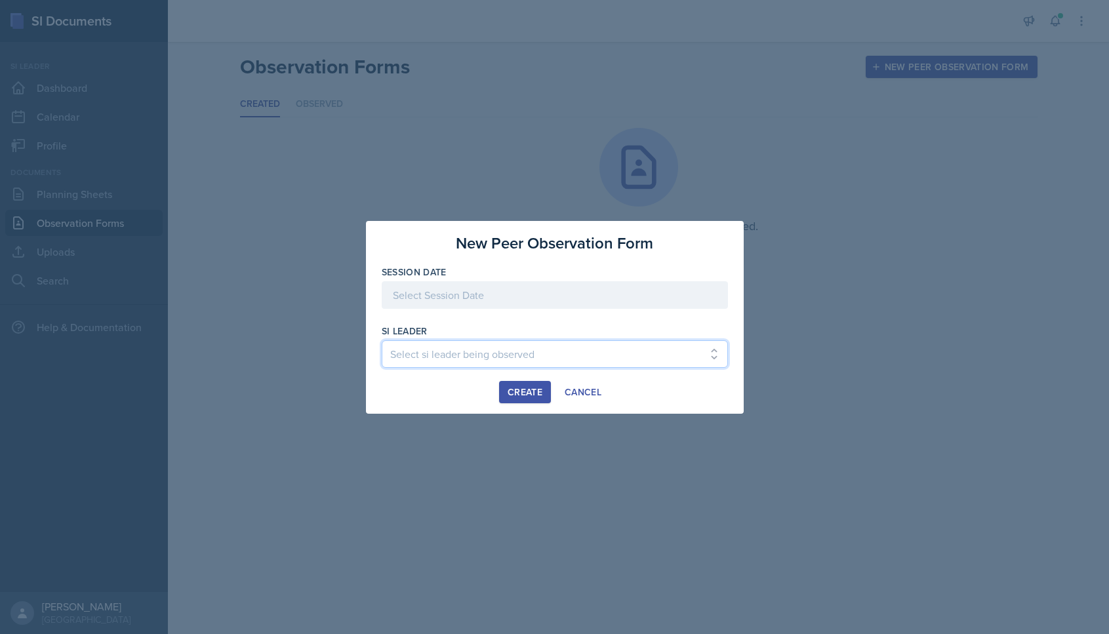
click at [564, 341] on select "Select si leader being observed [PERSON_NAME] / PSYC 2500 / The Phantoms of The…" at bounding box center [555, 354] width 346 height 28
click at [565, 354] on select "Select si leader being observed [PERSON_NAME] / PSYC 2500 / The Phantoms of The…" at bounding box center [555, 354] width 346 height 28
click at [519, 286] on div at bounding box center [555, 295] width 346 height 28
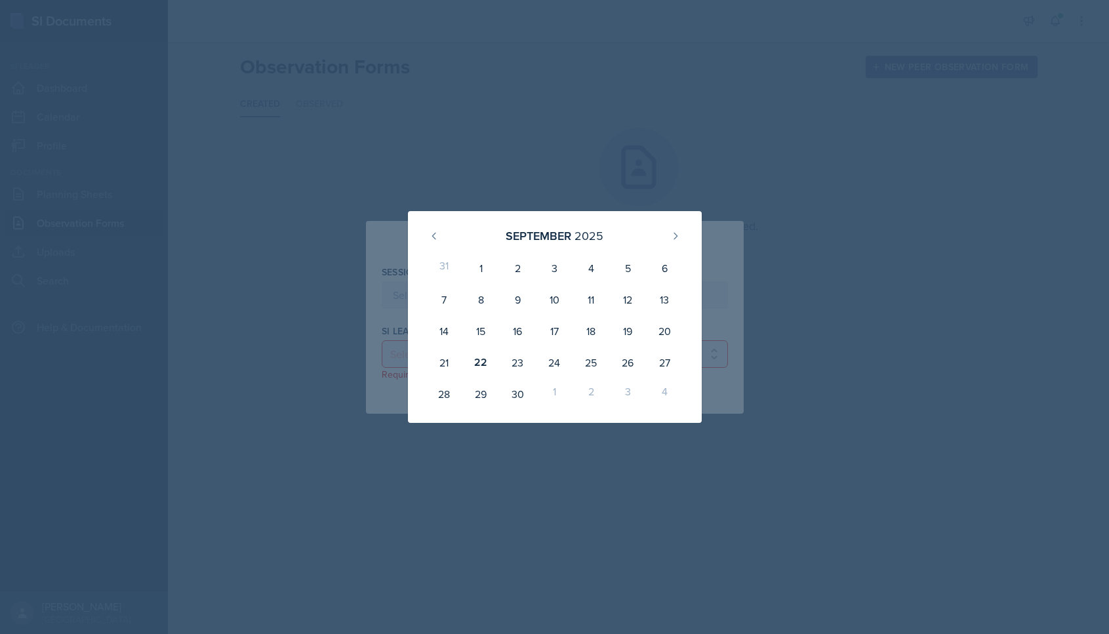
click at [721, 368] on div "[DATE] 31 1 2 3 4 5 6 7 8 9 10 11 12 13 14 15 16 17 18 19 20 21 22 23 24 25 26 …" at bounding box center [555, 317] width 378 height 212
drag, startPoint x: 751, startPoint y: 413, endPoint x: 732, endPoint y: 410, distance: 19.9
click at [721, 410] on div "[DATE] 31 1 2 3 4 5 6 7 8 9 10 11 12 13 14 15 16 17 18 19 20 21 22 23 24 25 26 …" at bounding box center [555, 317] width 378 height 212
click at [721, 408] on div "[DATE] 31 1 2 3 4 5 6 7 8 9 10 11 12 13 14 15 16 17 18 19 20 21 22 23 24 25 26 …" at bounding box center [555, 317] width 378 height 212
click at [671, 261] on div "6" at bounding box center [664, 267] width 37 height 31
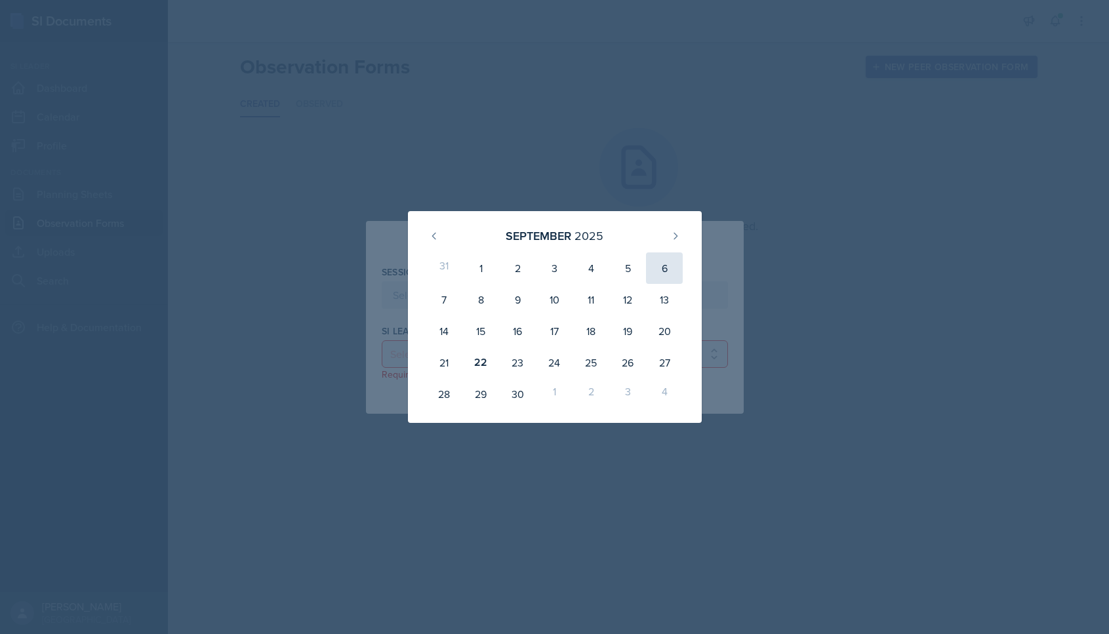
type input "[DATE]"
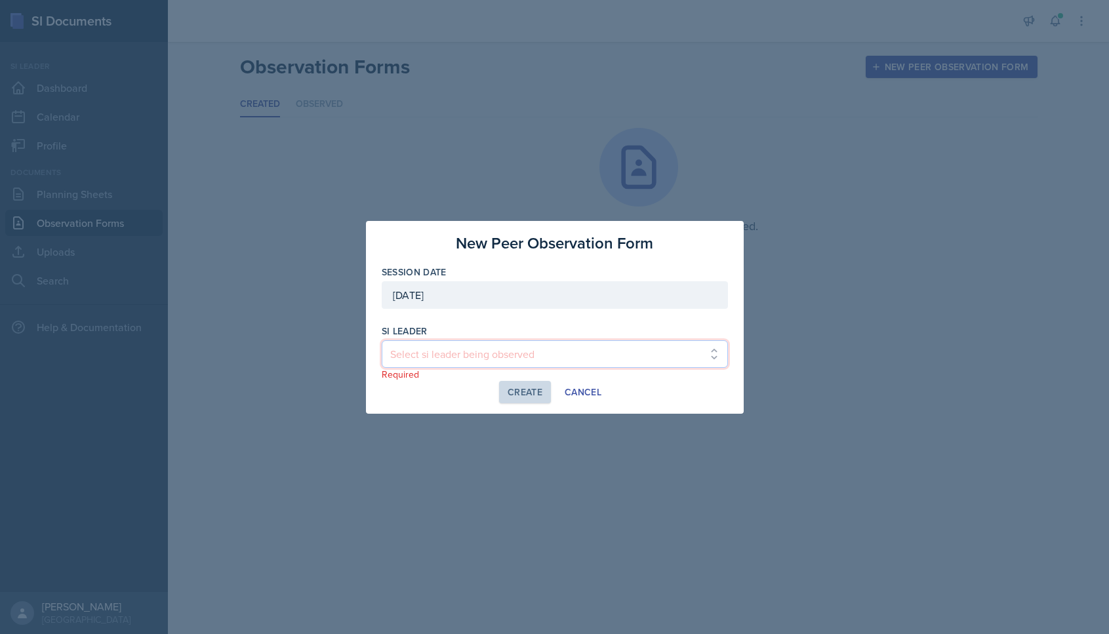
click at [568, 353] on select "Select si leader being observed [PERSON_NAME] / PSYC 2500 / The Phantoms of The…" at bounding box center [555, 354] width 346 height 28
click at [581, 392] on div "Cancel" at bounding box center [583, 392] width 37 height 10
